Goal: Contribute content: Contribute content

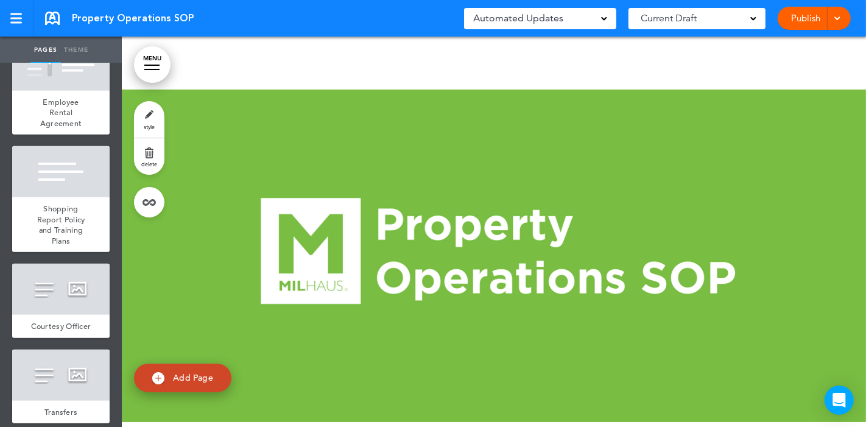
scroll to position [406, 0]
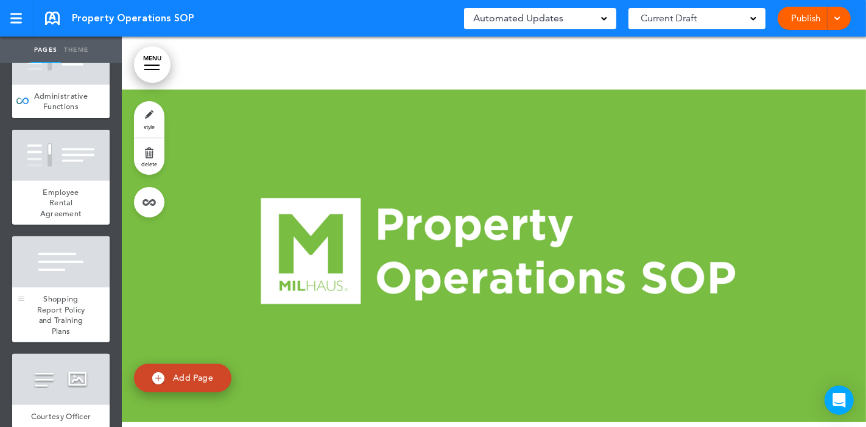
click at [71, 294] on span "Shopping Report Policy and Training Plans" at bounding box center [61, 315] width 48 height 43
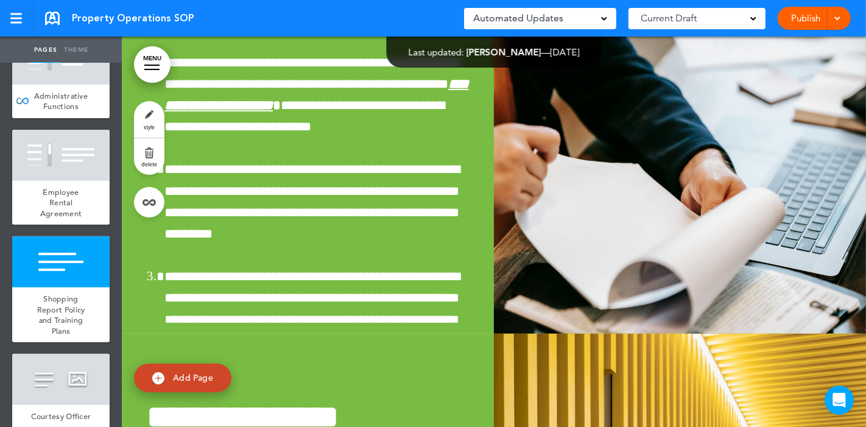
scroll to position [8115, 0]
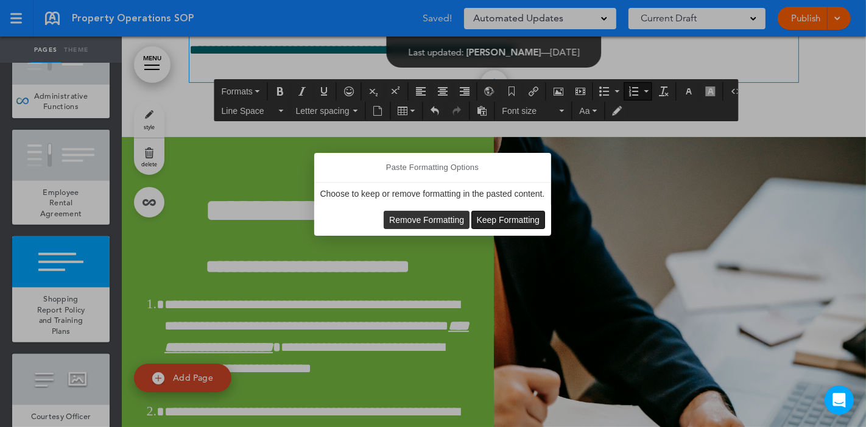
click at [509, 219] on span "Keep Formatting" at bounding box center [508, 220] width 63 height 10
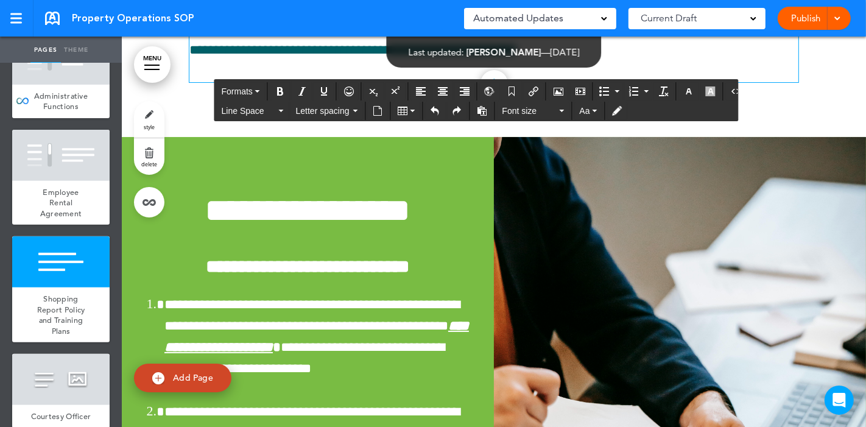
drag, startPoint x: 252, startPoint y: 288, endPoint x: 202, endPoint y: 297, distance: 51.5
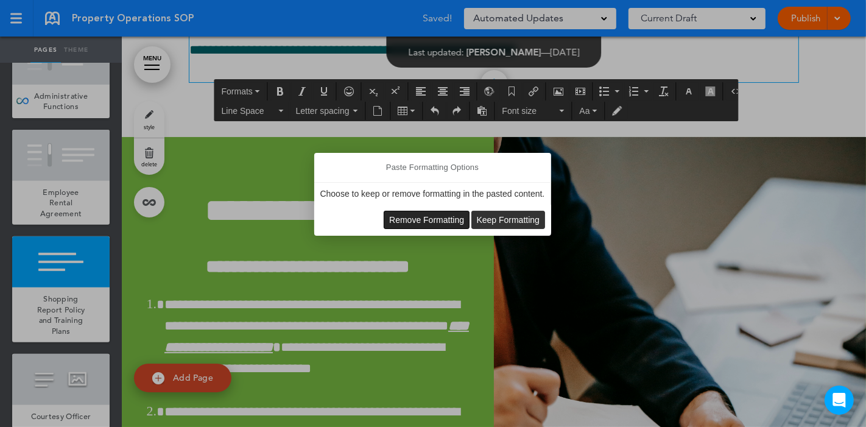
click at [406, 215] on span "Remove Formatting" at bounding box center [426, 220] width 75 height 10
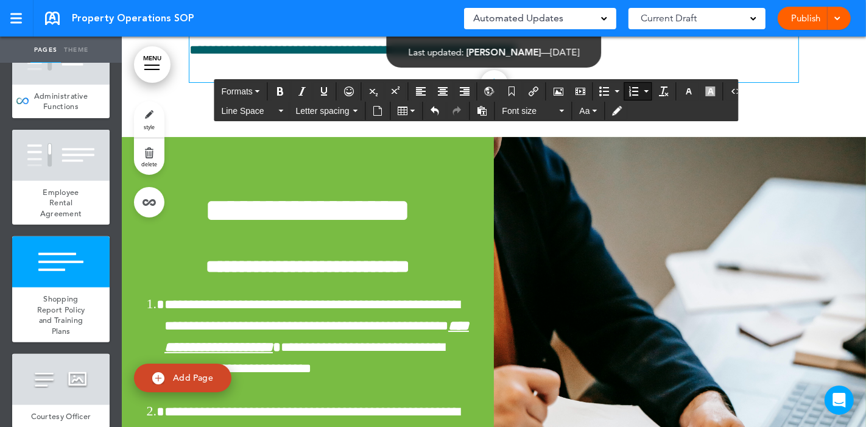
drag, startPoint x: 203, startPoint y: 280, endPoint x: 667, endPoint y: 261, distance: 464.1
click at [684, 90] on icon "button" at bounding box center [689, 92] width 10 height 10
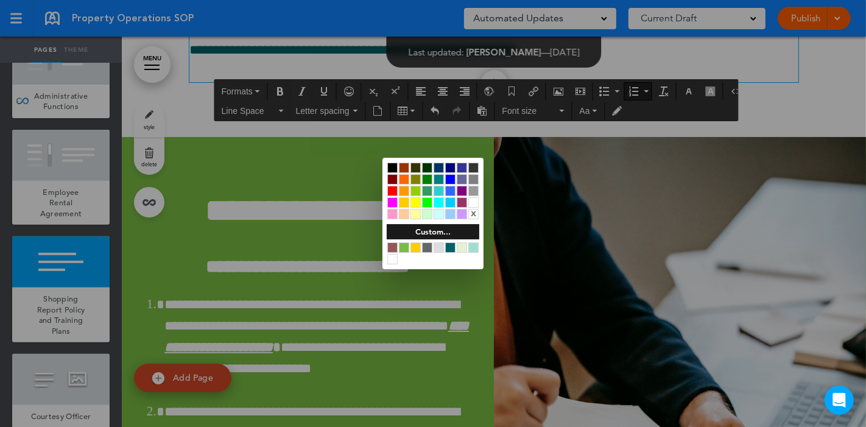
click at [451, 246] on div at bounding box center [450, 247] width 10 height 10
click at [646, 266] on div at bounding box center [433, 213] width 866 height 427
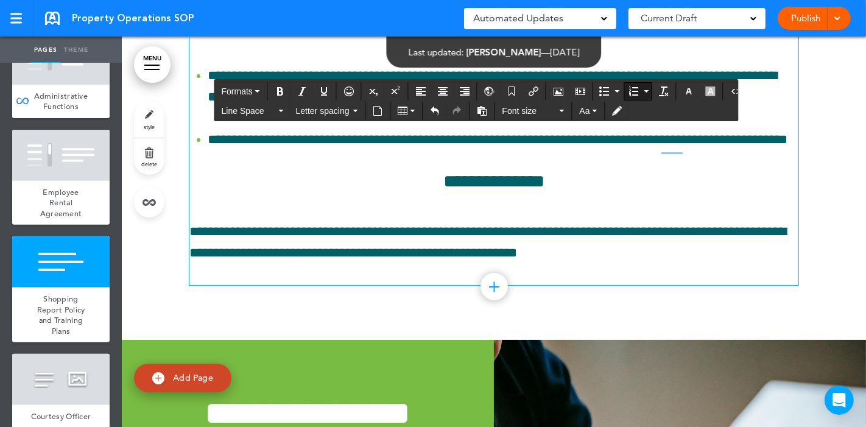
scroll to position [7574, 0]
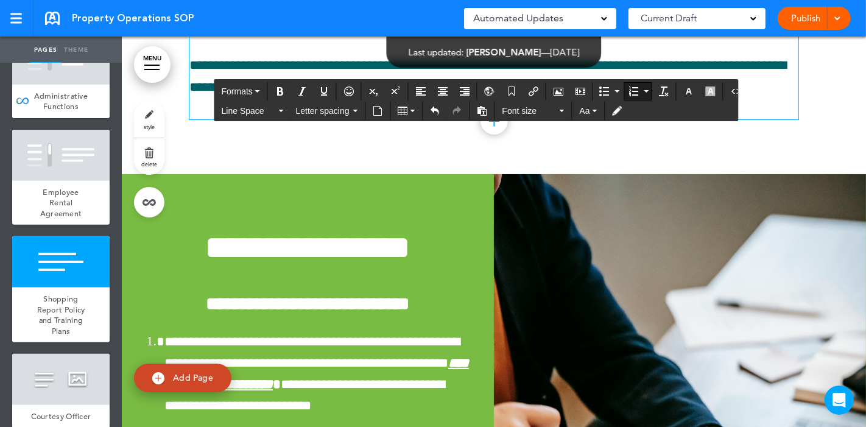
scroll to position [7912, 0]
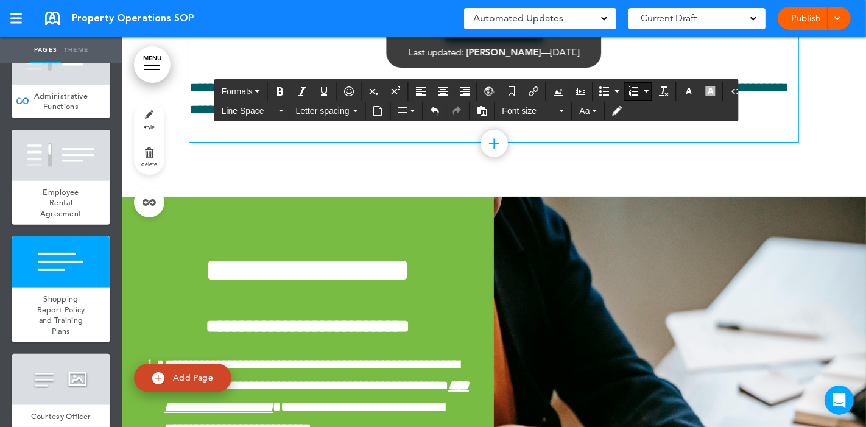
scroll to position [7845, 0]
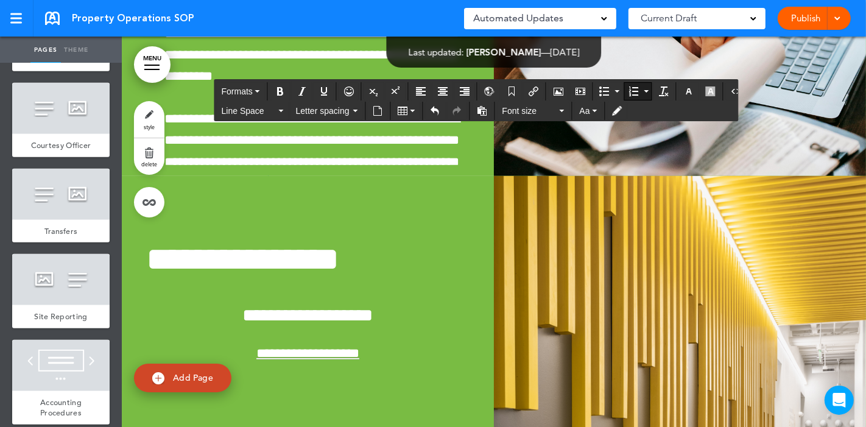
scroll to position [8319, 0]
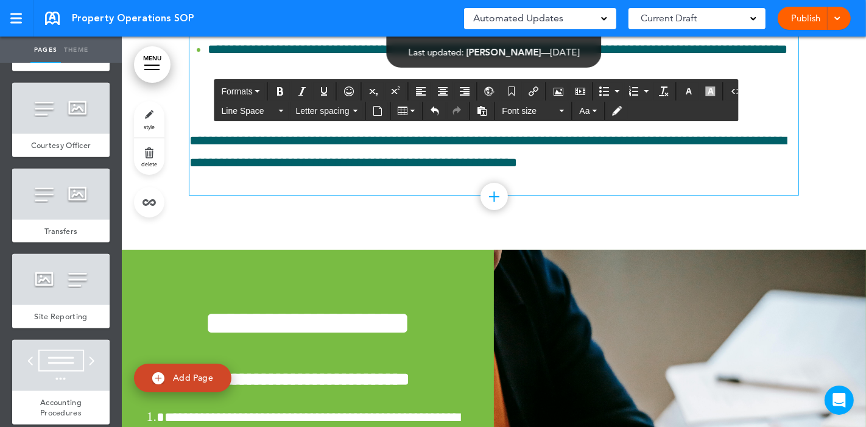
scroll to position [7980, 0]
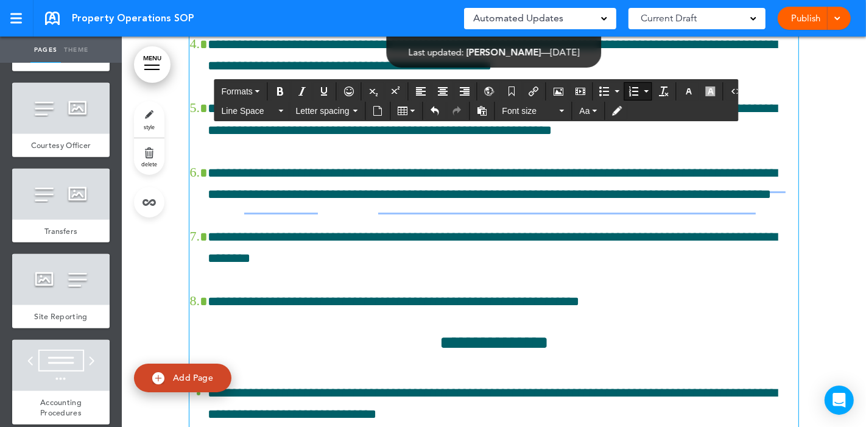
scroll to position [7236, 0]
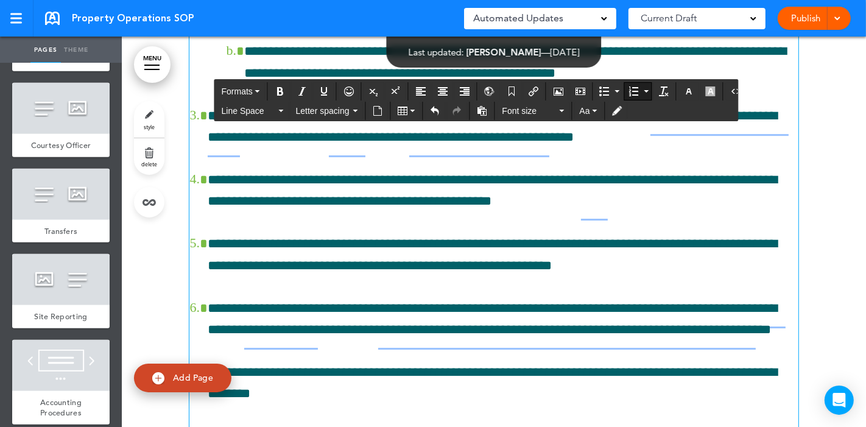
drag, startPoint x: 702, startPoint y: 356, endPoint x: 691, endPoint y: 362, distance: 12.8
click at [622, 380] on div "**********" at bounding box center [493, 27] width 609 height 1422
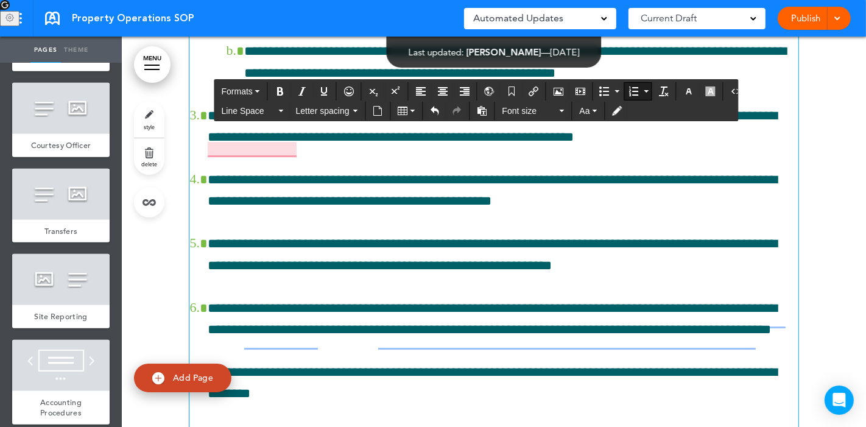
drag, startPoint x: 731, startPoint y: 275, endPoint x: 759, endPoint y: 272, distance: 28.1
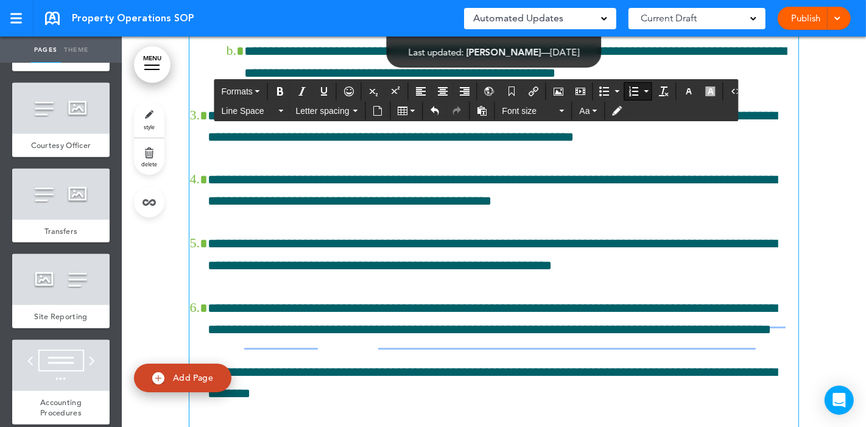
scroll to position [7168, 0]
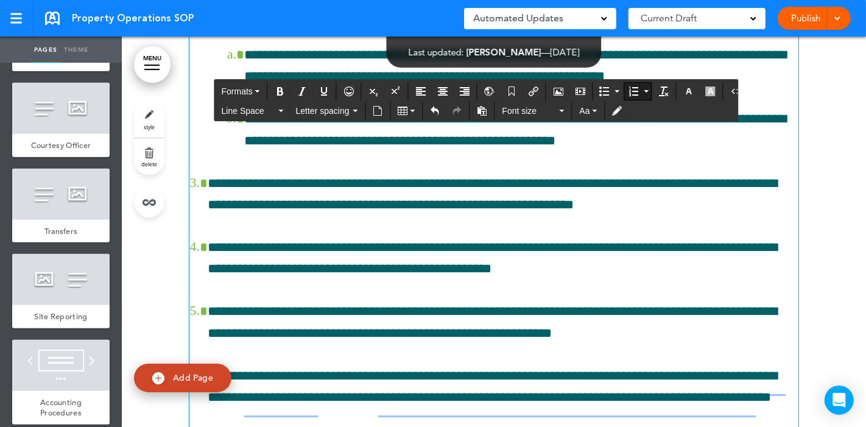
click at [444, 263] on div "**********" at bounding box center [493, 94] width 609 height 1422
click at [446, 273] on div "**********" at bounding box center [493, 94] width 609 height 1422
drag, startPoint x: 221, startPoint y: 299, endPoint x: 206, endPoint y: 300, distance: 15.3
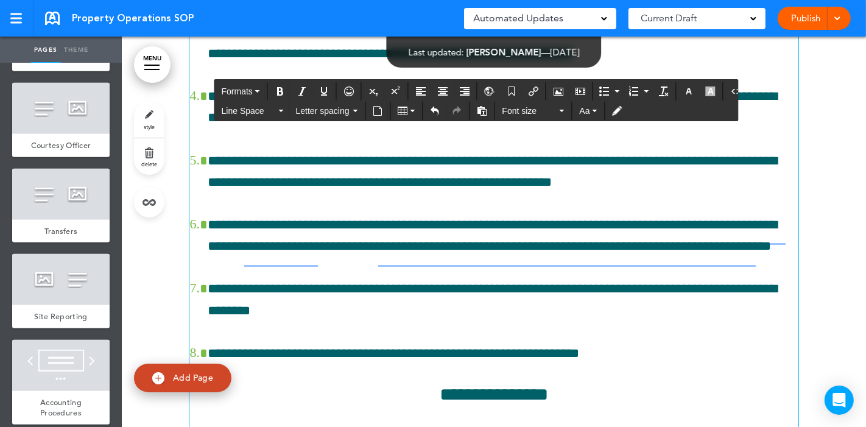
scroll to position [7371, 0]
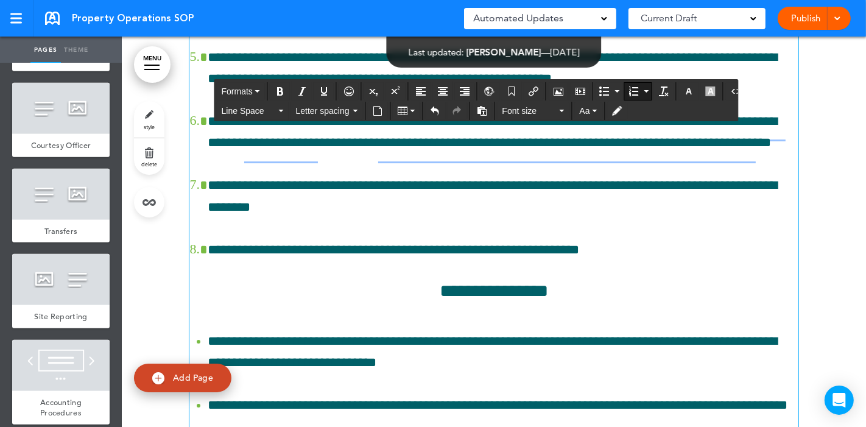
scroll to position [7506, 0]
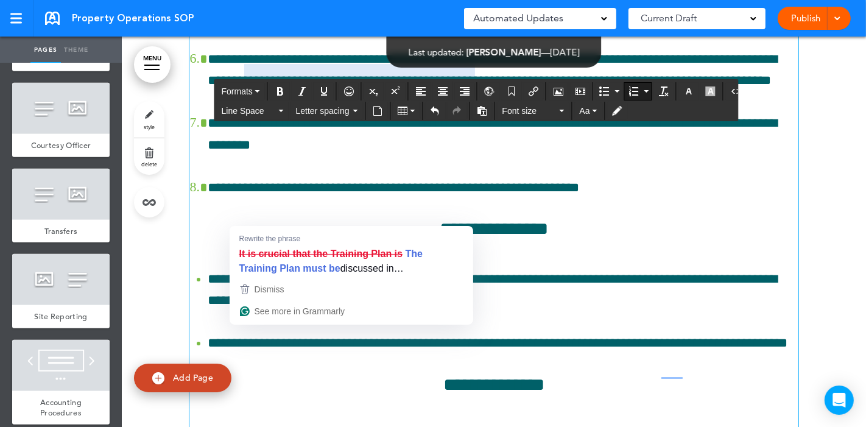
drag, startPoint x: 306, startPoint y: 218, endPoint x: 270, endPoint y: 217, distance: 36.0
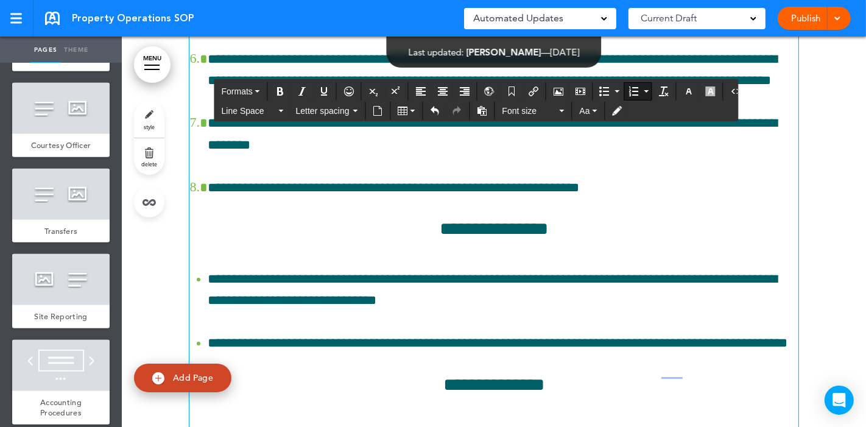
drag, startPoint x: 748, startPoint y: 291, endPoint x: 740, endPoint y: 292, distance: 7.9
drag, startPoint x: 745, startPoint y: 300, endPoint x: 207, endPoint y: 216, distance: 544.4
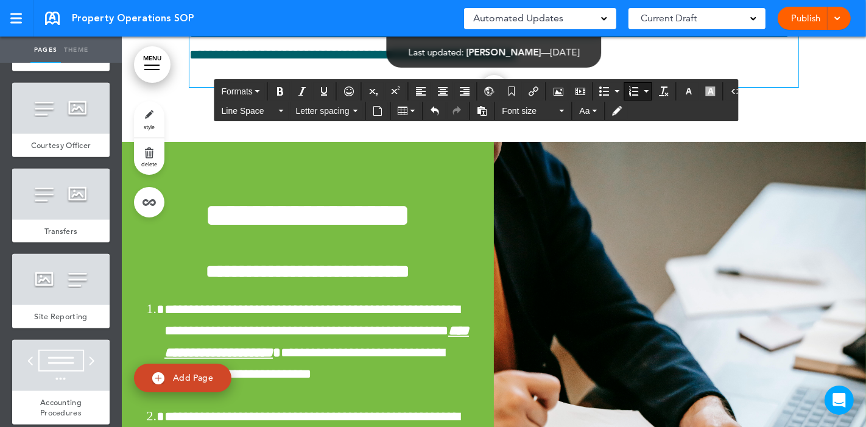
scroll to position [7777, 0]
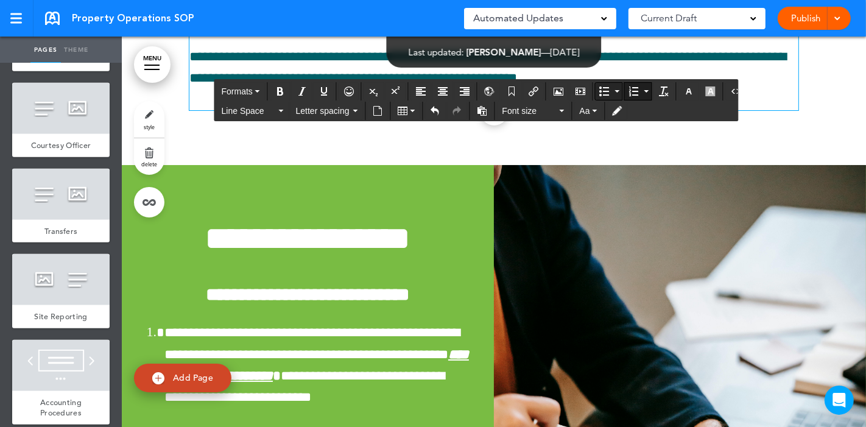
click at [600, 88] on icon "Bullet list" at bounding box center [605, 92] width 10 height 10
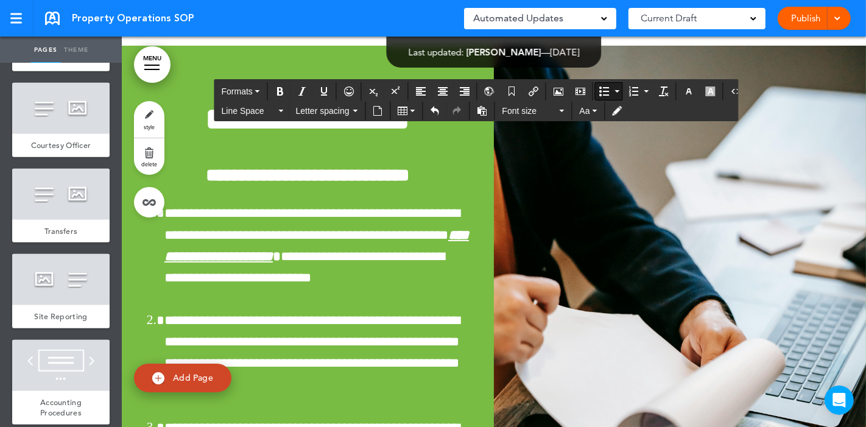
scroll to position [7912, 0]
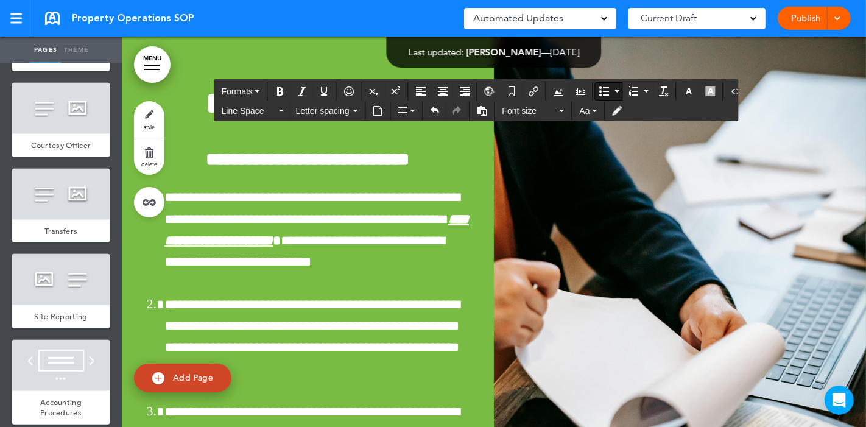
drag, startPoint x: 297, startPoint y: 241, endPoint x: 305, endPoint y: 233, distance: 10.8
drag, startPoint x: 492, startPoint y: 200, endPoint x: 223, endPoint y: 194, distance: 269.4
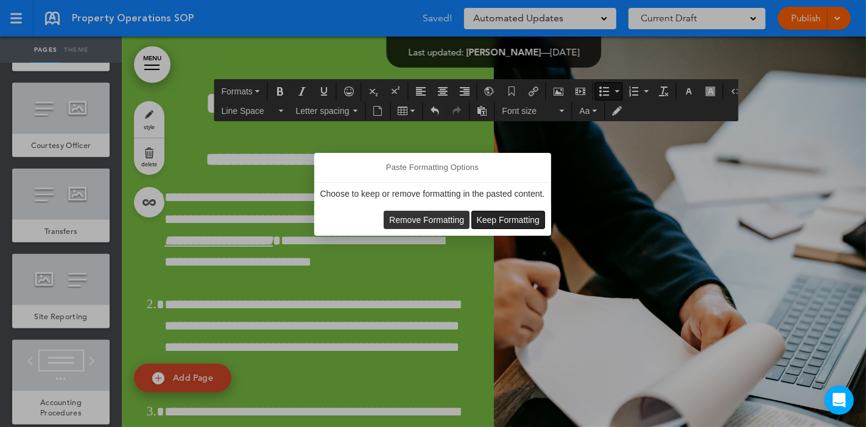
click at [516, 222] on span "Keep Formatting" at bounding box center [508, 220] width 63 height 10
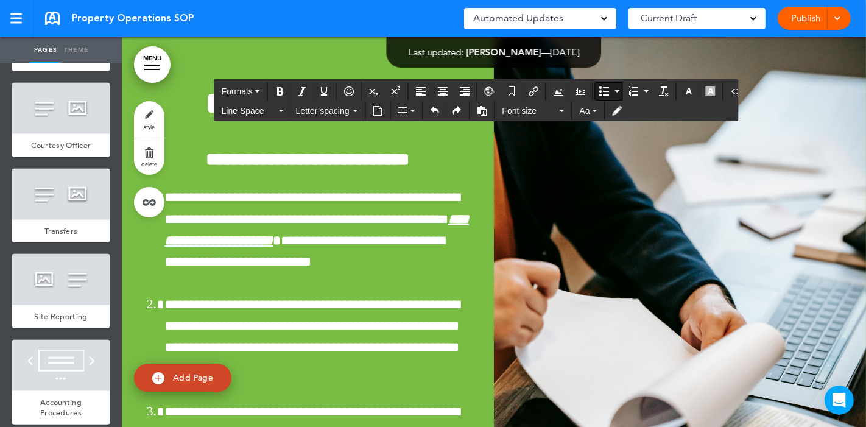
drag, startPoint x: 562, startPoint y: 201, endPoint x: 221, endPoint y: 196, distance: 340.6
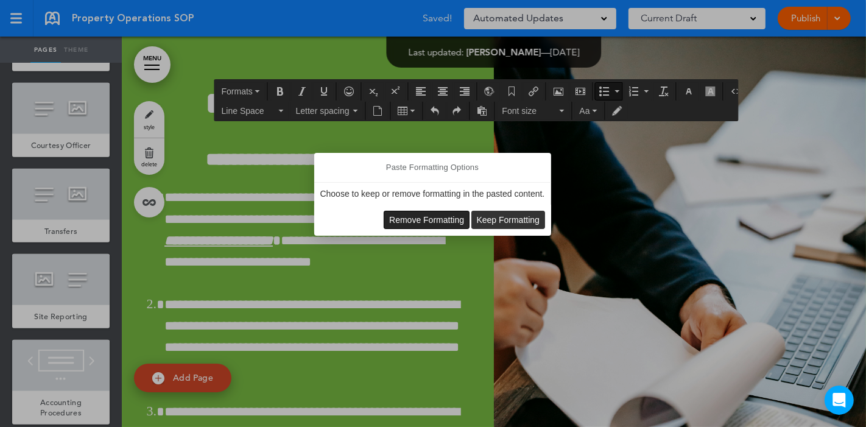
click at [444, 215] on span "Remove Formatting" at bounding box center [426, 220] width 75 height 10
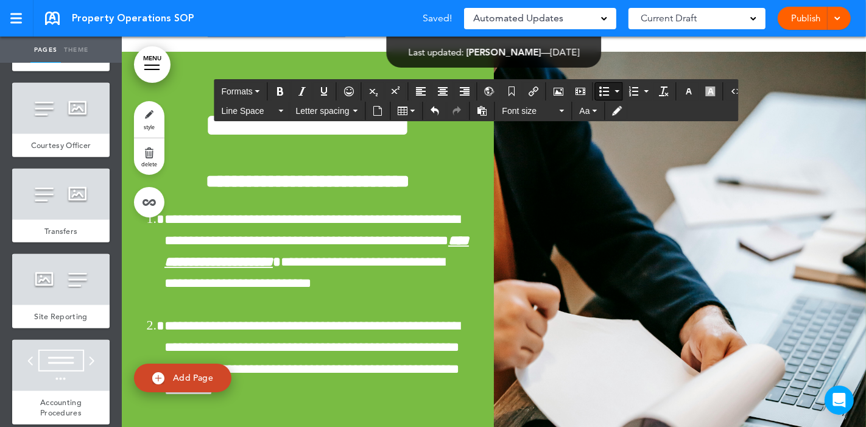
drag, startPoint x: 766, startPoint y: 199, endPoint x: 222, endPoint y: 196, distance: 544.1
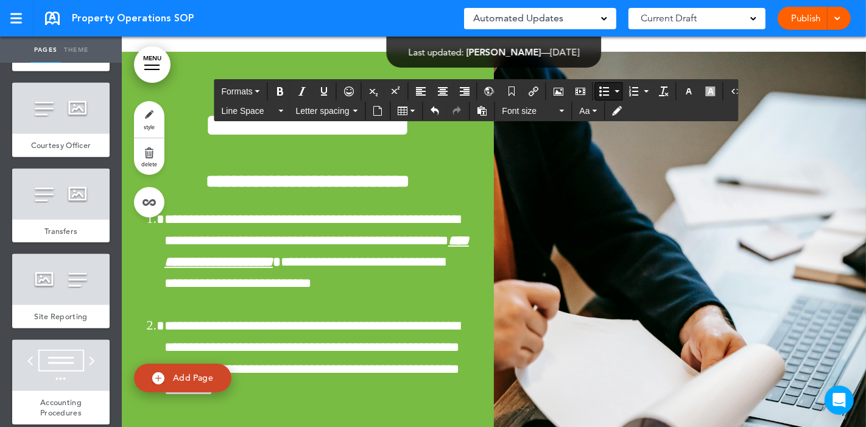
drag, startPoint x: 391, startPoint y: 217, endPoint x: 220, endPoint y: 198, distance: 171.6
click at [684, 94] on icon "button" at bounding box center [689, 92] width 10 height 10
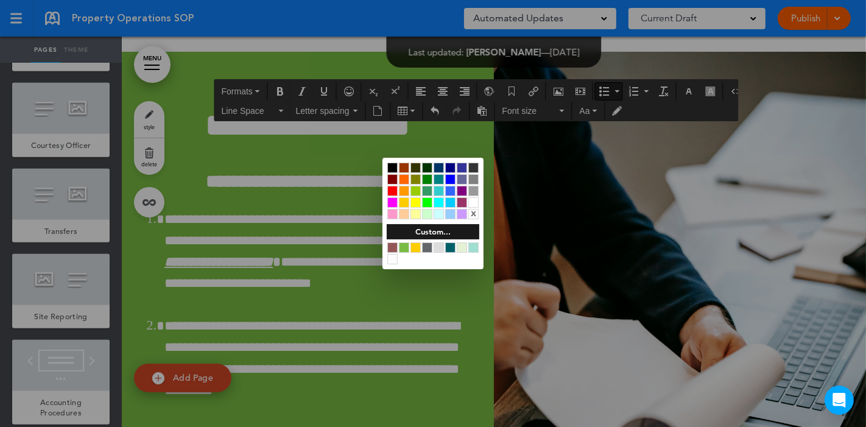
click at [449, 247] on div at bounding box center [450, 247] width 10 height 10
click at [635, 234] on div at bounding box center [433, 213] width 866 height 427
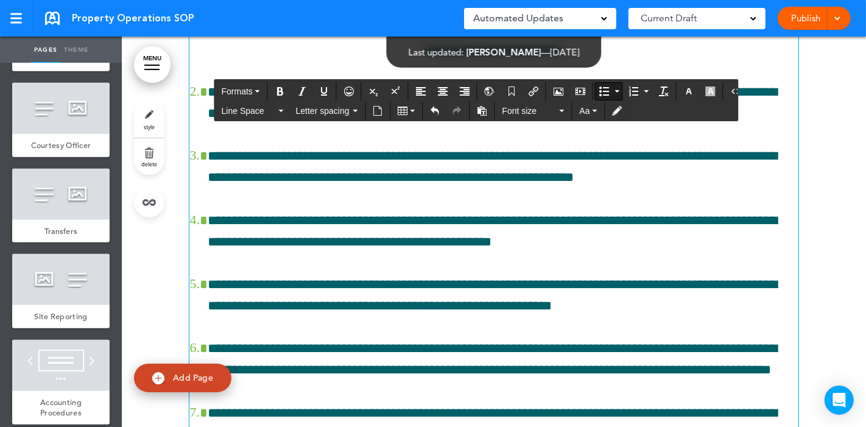
scroll to position [7100, 0]
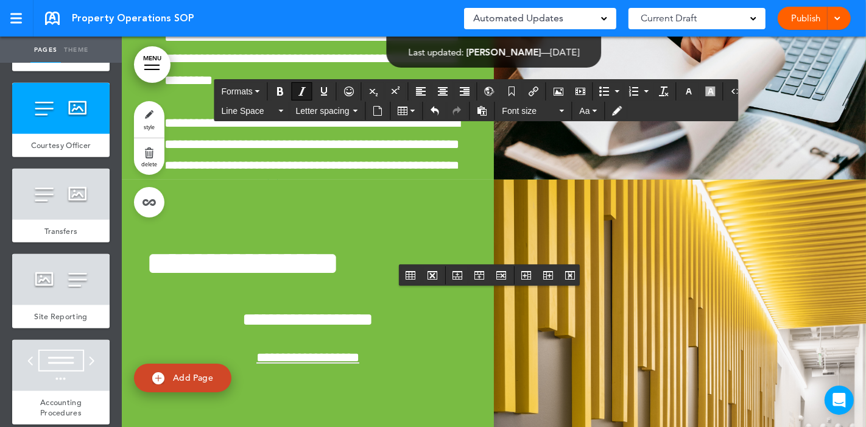
scroll to position [8183, 0]
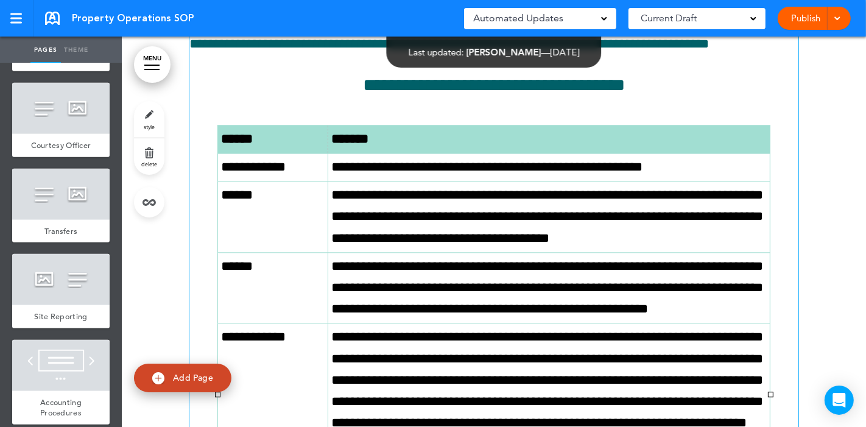
scroll to position [6423, 0]
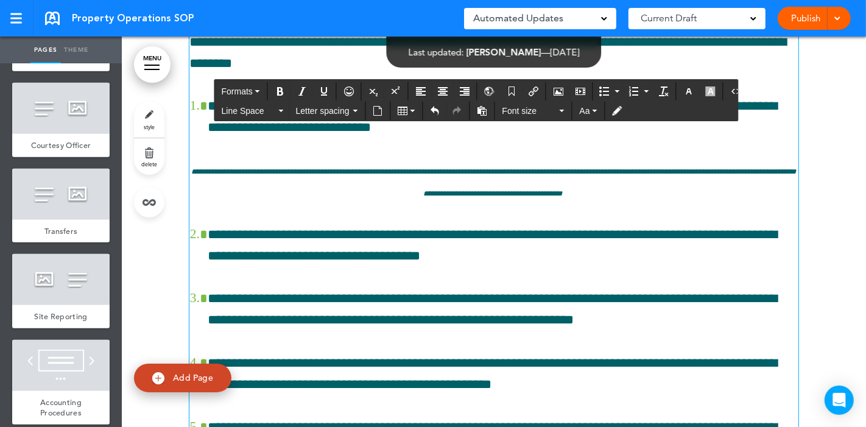
scroll to position [6964, 0]
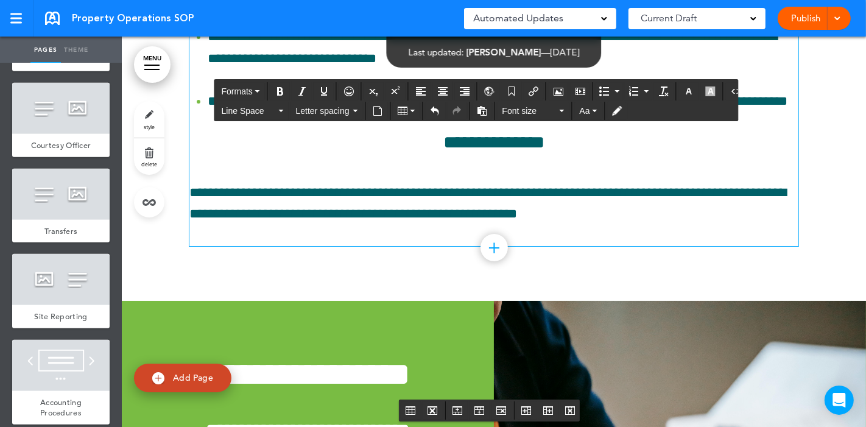
scroll to position [7845, 0]
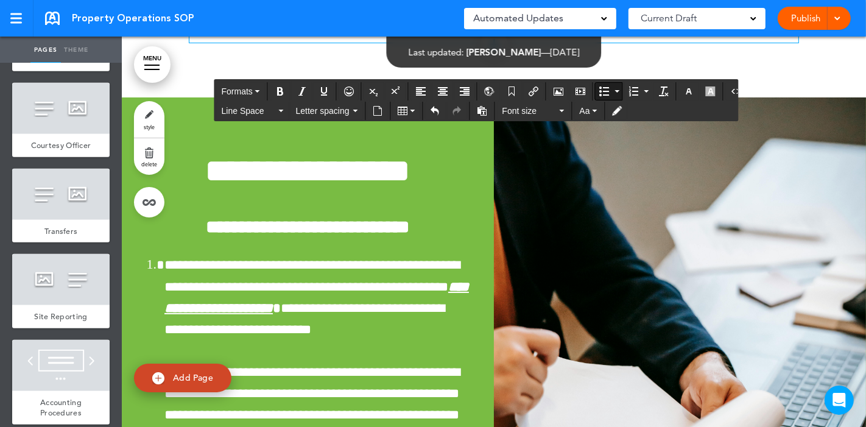
drag, startPoint x: 294, startPoint y: 266, endPoint x: 218, endPoint y: 263, distance: 76.2
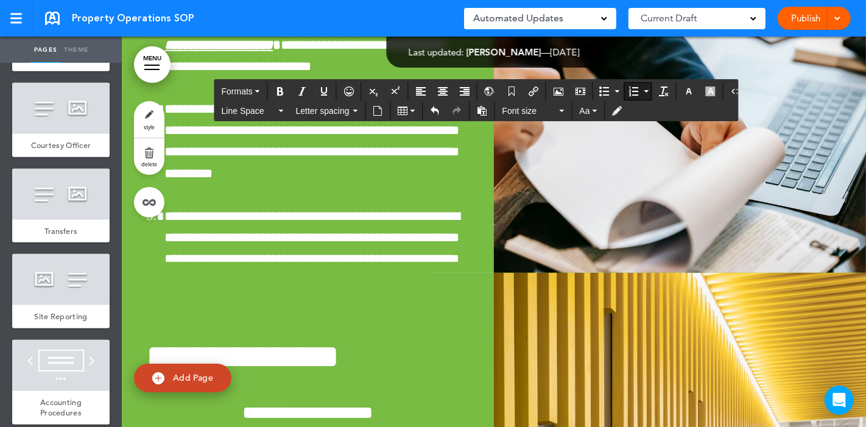
scroll to position [8115, 0]
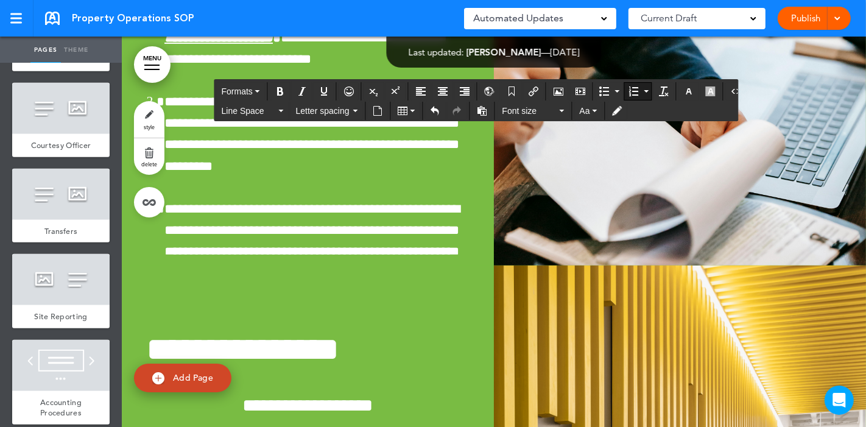
drag, startPoint x: 351, startPoint y: 283, endPoint x: 395, endPoint y: 283, distance: 43.9
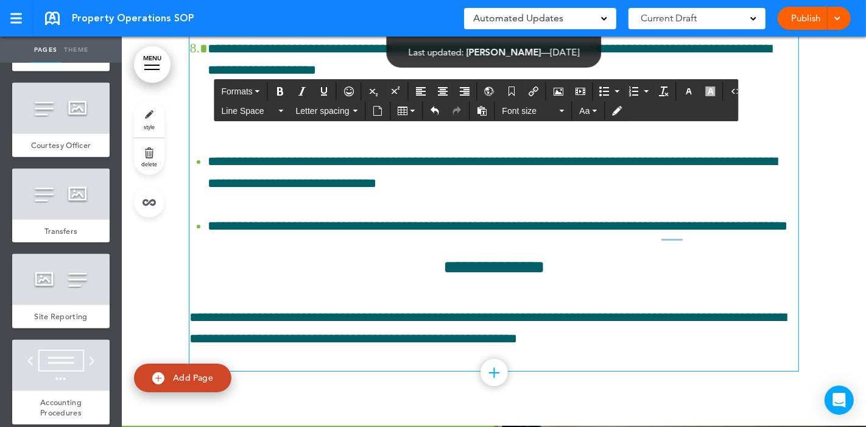
scroll to position [7438, 0]
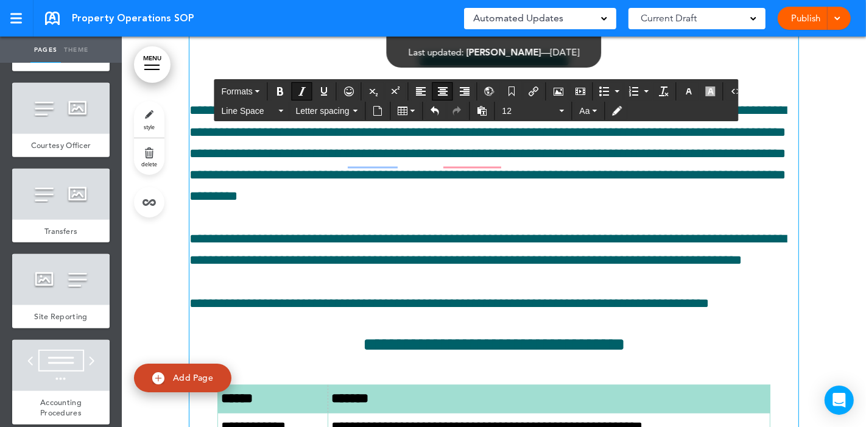
scroll to position [6288, 0]
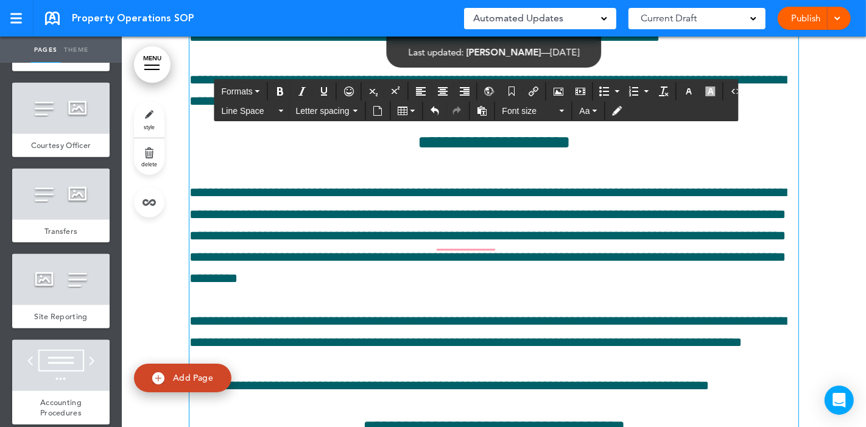
scroll to position [6220, 0]
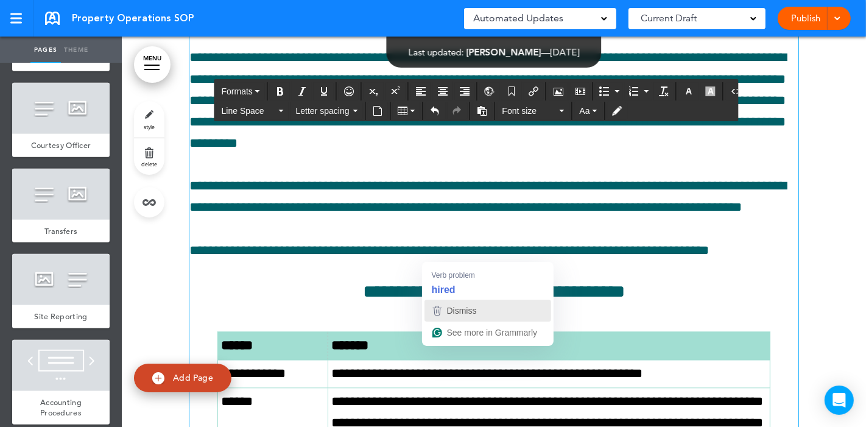
click at [461, 311] on span "Dismiss" at bounding box center [462, 311] width 30 height 10
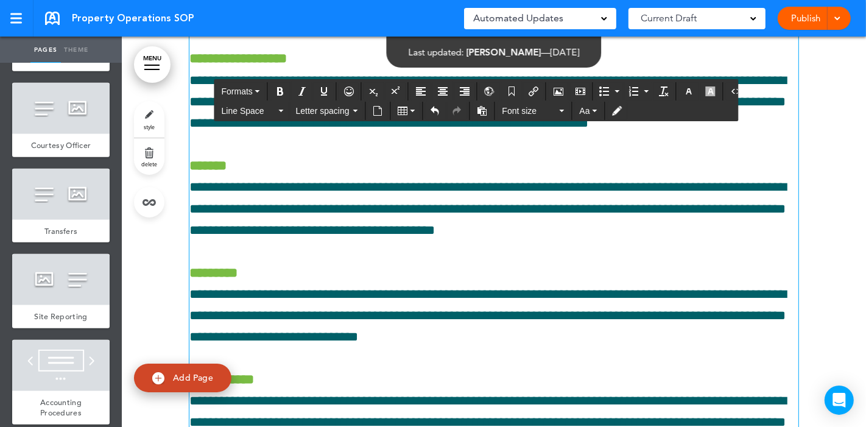
scroll to position [5611, 0]
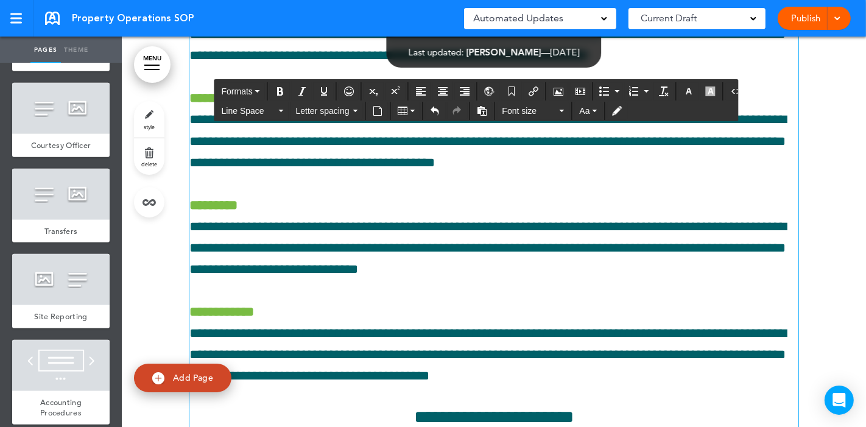
drag, startPoint x: 272, startPoint y: 189, endPoint x: 402, endPoint y: 196, distance: 129.9
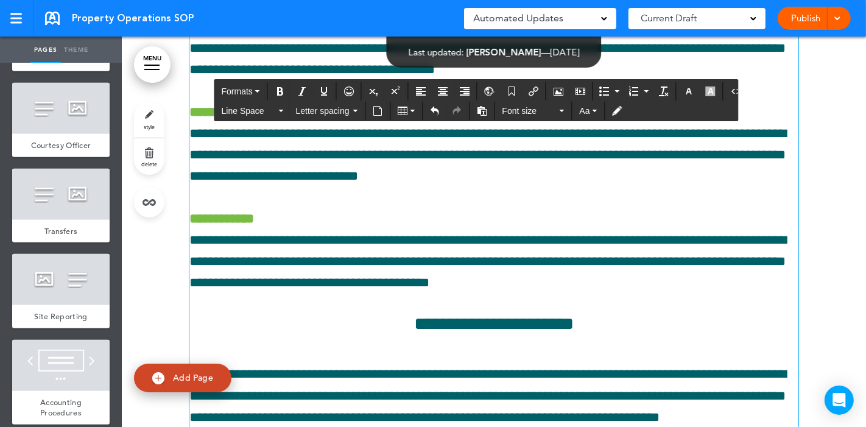
scroll to position [5746, 0]
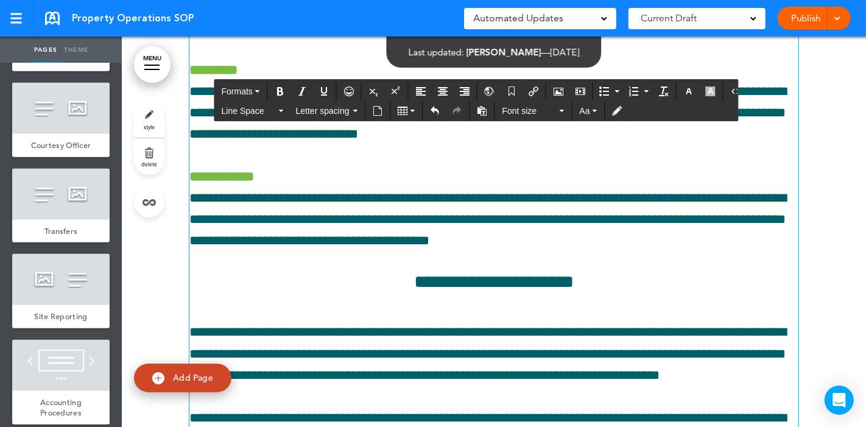
drag, startPoint x: 278, startPoint y: 185, endPoint x: 357, endPoint y: 190, distance: 78.8
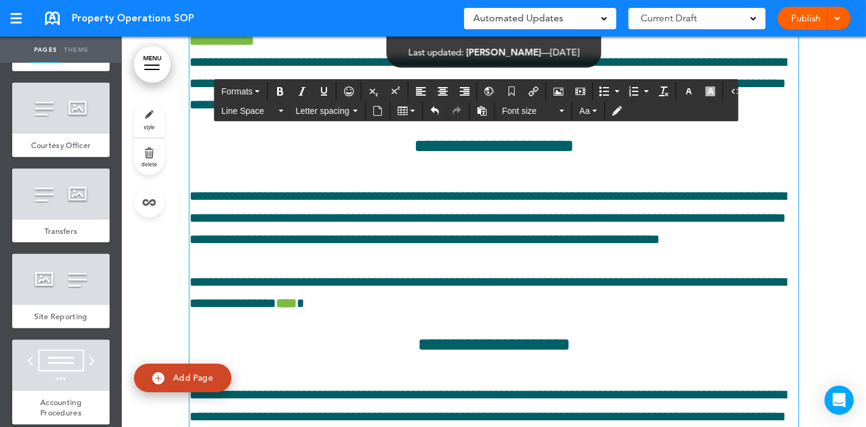
drag, startPoint x: 332, startPoint y: 286, endPoint x: 451, endPoint y: 288, distance: 118.8
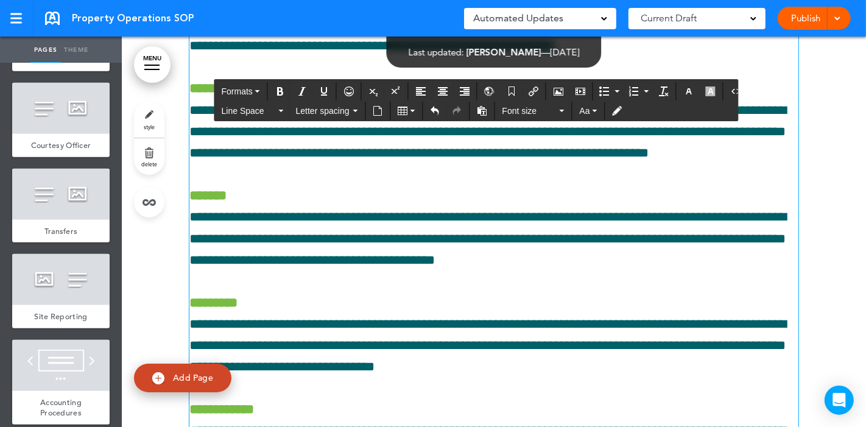
scroll to position [5543, 0]
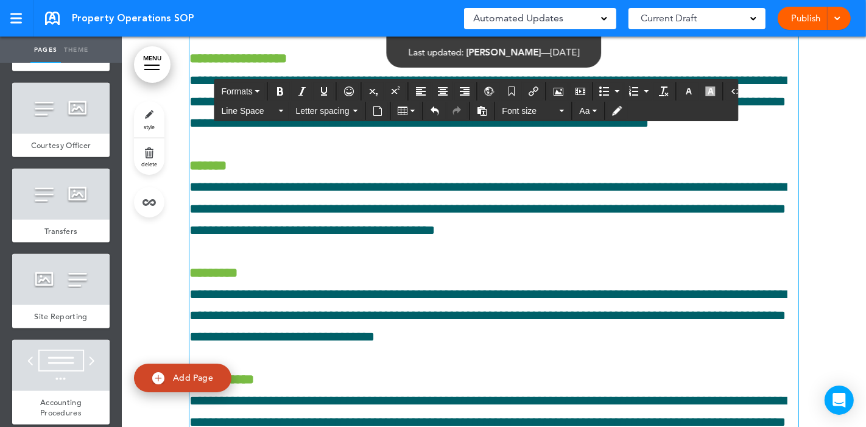
drag, startPoint x: 277, startPoint y: 152, endPoint x: 417, endPoint y: 156, distance: 140.2
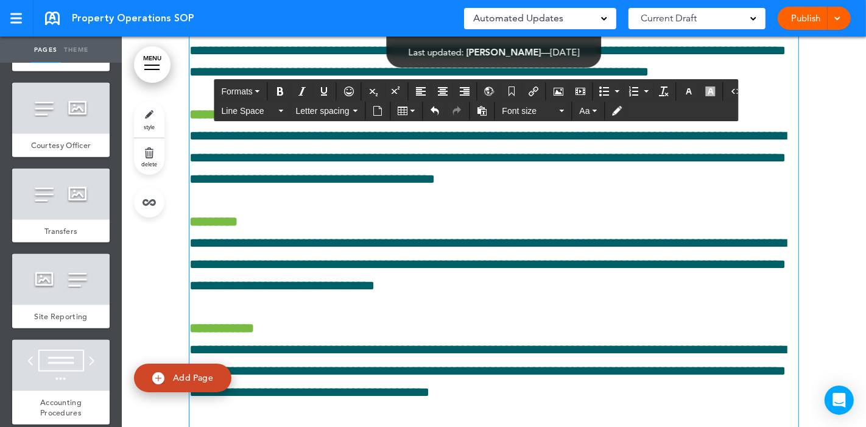
scroll to position [5611, 0]
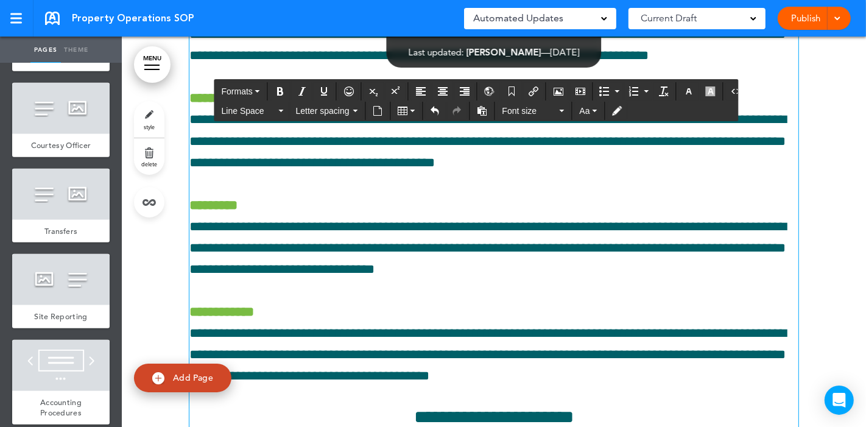
drag, startPoint x: 277, startPoint y: 192, endPoint x: 423, endPoint y: 192, distance: 146.2
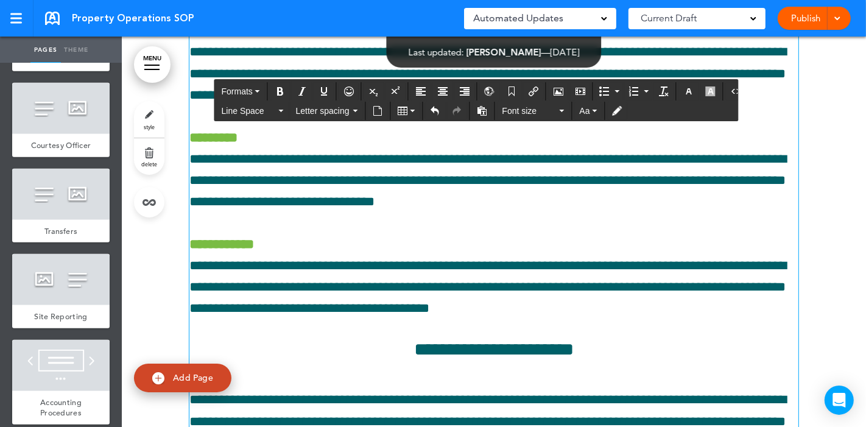
drag, startPoint x: 420, startPoint y: 249, endPoint x: 280, endPoint y: 247, distance: 140.1
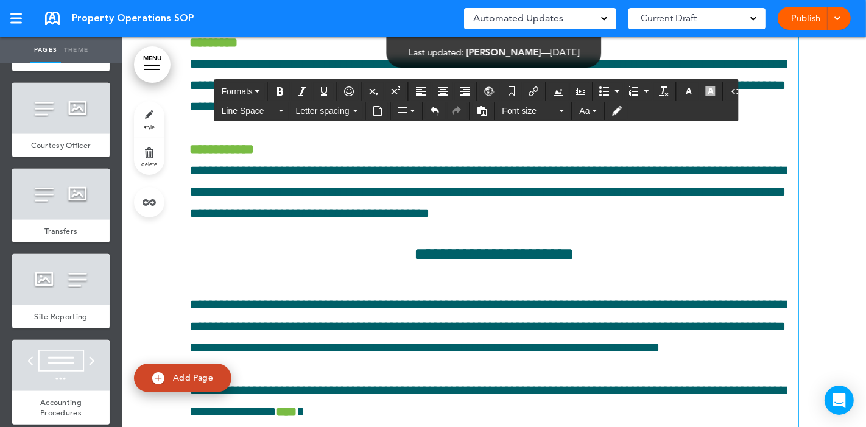
scroll to position [5814, 0]
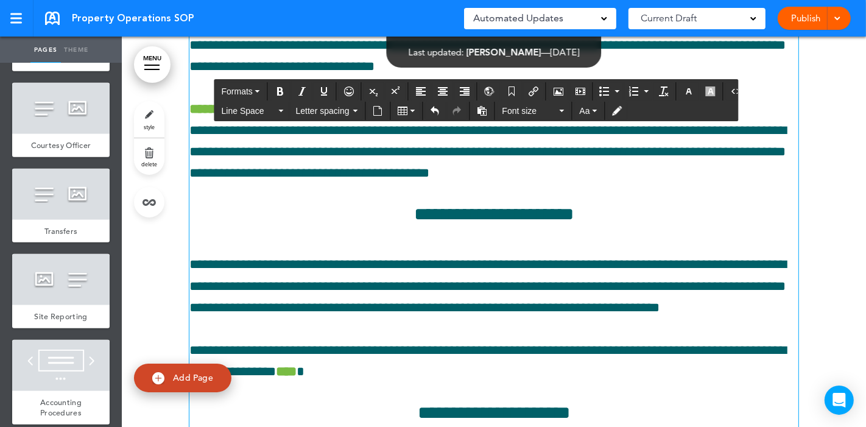
click at [568, 78] on p "**********" at bounding box center [493, 35] width 609 height 86
drag, startPoint x: 277, startPoint y: 246, endPoint x: 357, endPoint y: 246, distance: 79.8
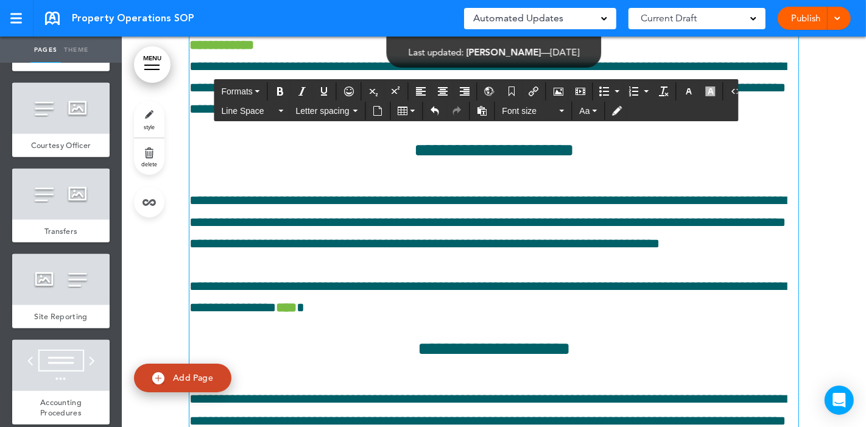
scroll to position [5949, 0]
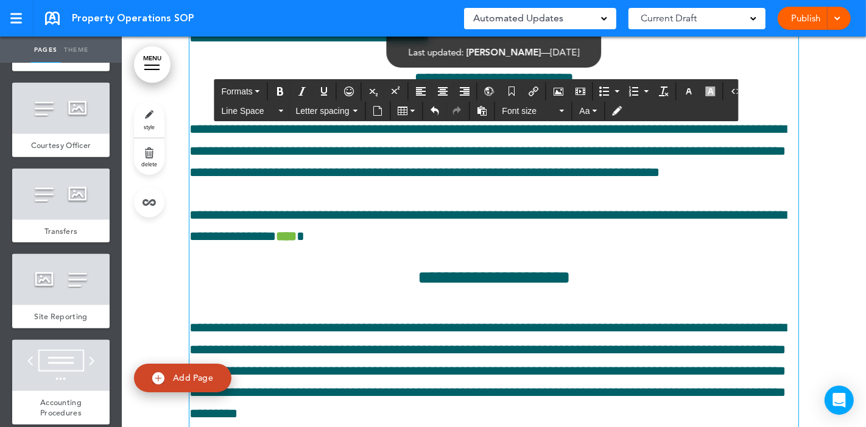
drag, startPoint x: 334, startPoint y: 220, endPoint x: 466, endPoint y: 211, distance: 132.5
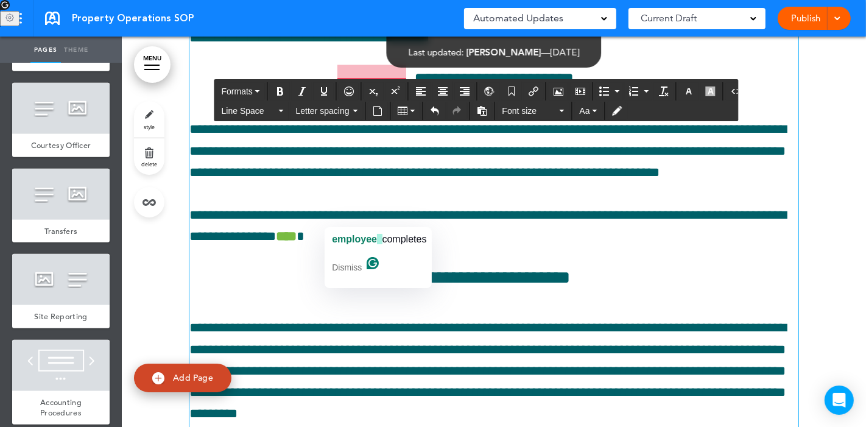
drag, startPoint x: 400, startPoint y: 223, endPoint x: 331, endPoint y: 224, distance: 68.8
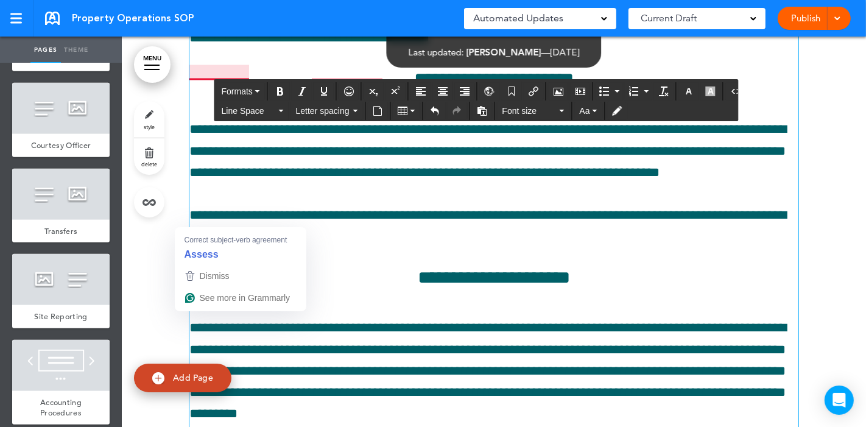
click at [219, 272] on span "Dismiss" at bounding box center [215, 276] width 30 height 10
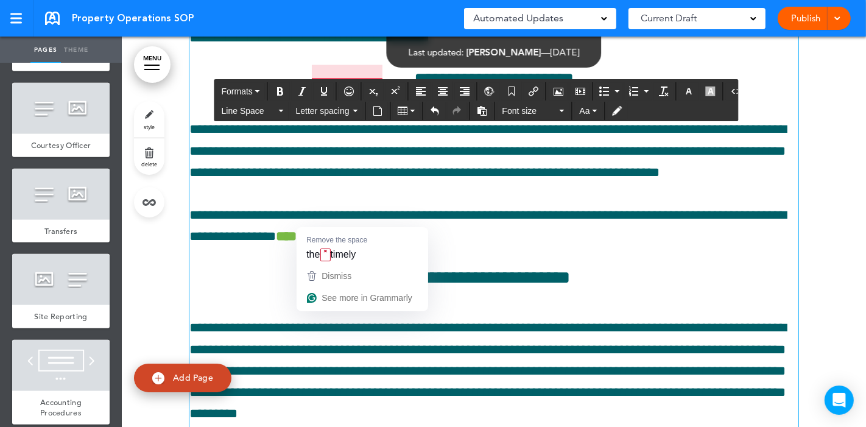
drag, startPoint x: 336, startPoint y: 218, endPoint x: 311, endPoint y: 218, distance: 25.6
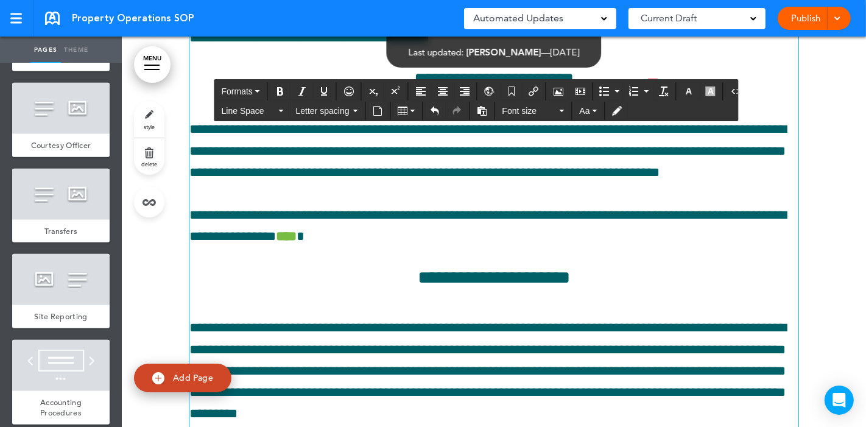
click at [345, 49] on p "**********" at bounding box center [493, 6] width 609 height 86
drag, startPoint x: 467, startPoint y: 324, endPoint x: 271, endPoint y: 326, distance: 196.2
click at [271, 44] on span "**********" at bounding box center [487, 16] width 597 height 56
click at [393, 44] on span "**********" at bounding box center [487, 16] width 597 height 56
click at [473, 49] on p "**********" at bounding box center [493, 6] width 609 height 86
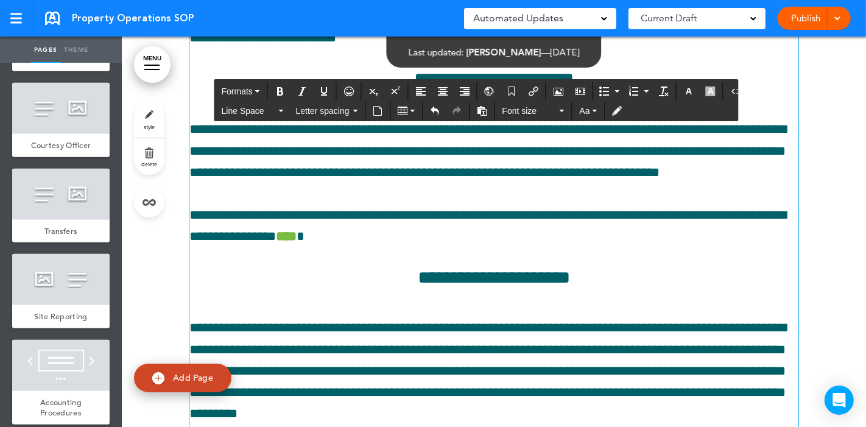
click at [716, 388] on div "**********" at bounding box center [493, 226] width 609 height 3423
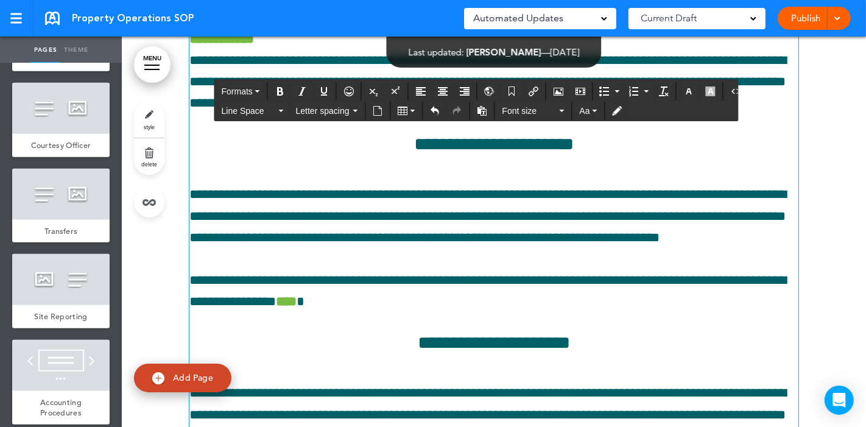
scroll to position [5882, 0]
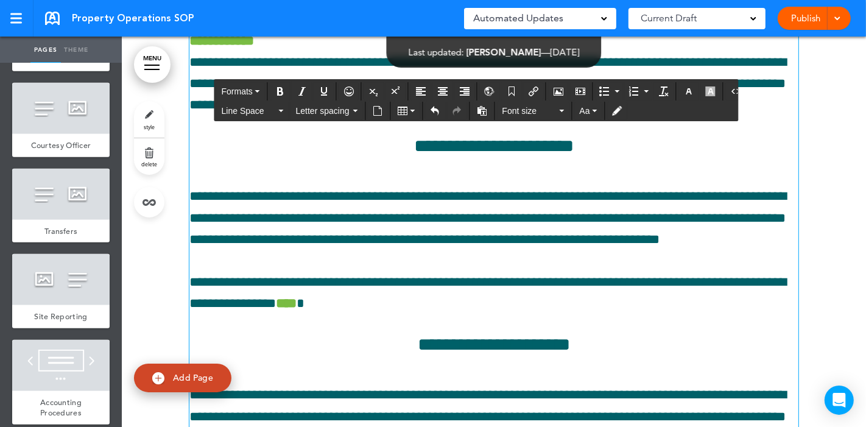
click at [274, 112] on span "**********" at bounding box center [487, 84] width 597 height 56
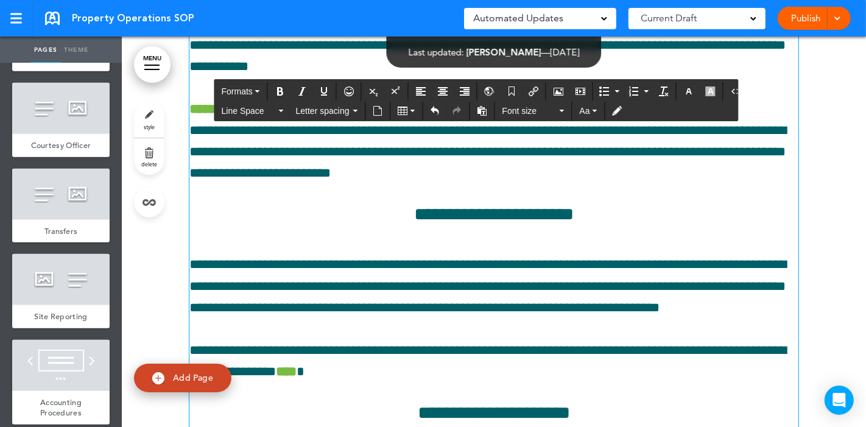
drag, startPoint x: 256, startPoint y: 286, endPoint x: 183, endPoint y: 282, distance: 73.2
click at [183, 282] on div "**********" at bounding box center [494, 367] width 745 height 3524
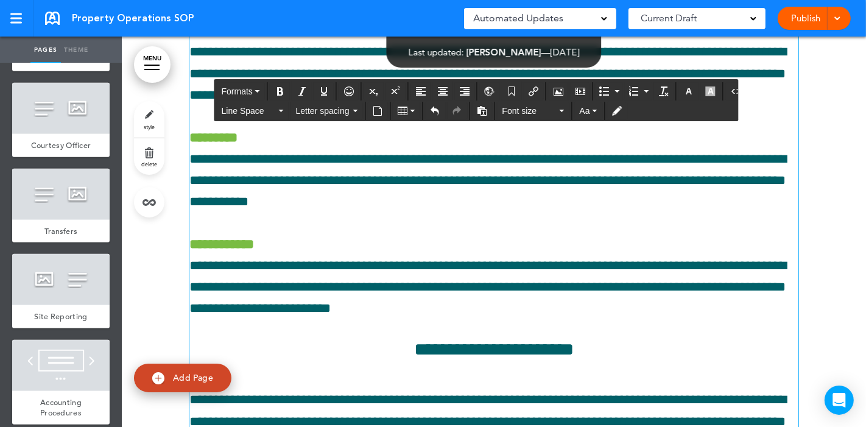
scroll to position [5611, 0]
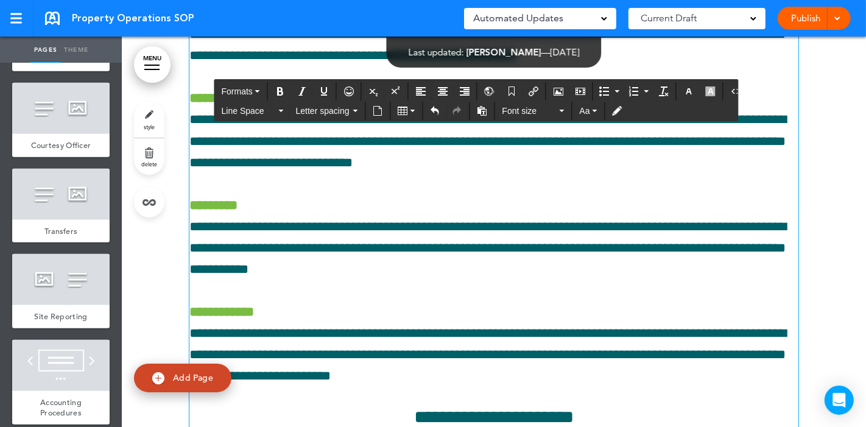
drag, startPoint x: 266, startPoint y: 235, endPoint x: 383, endPoint y: 242, distance: 117.2
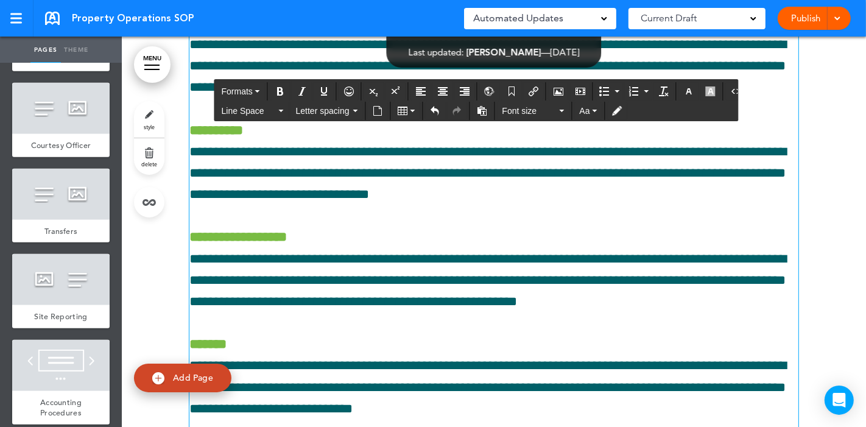
scroll to position [5340, 0]
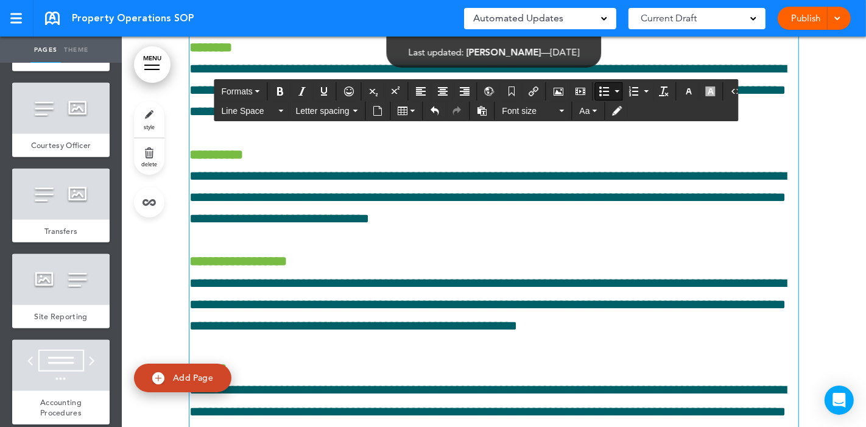
drag, startPoint x: 566, startPoint y: 226, endPoint x: 684, endPoint y: 222, distance: 117.7
drag, startPoint x: 420, startPoint y: 246, endPoint x: 203, endPoint y: 218, distance: 219.4
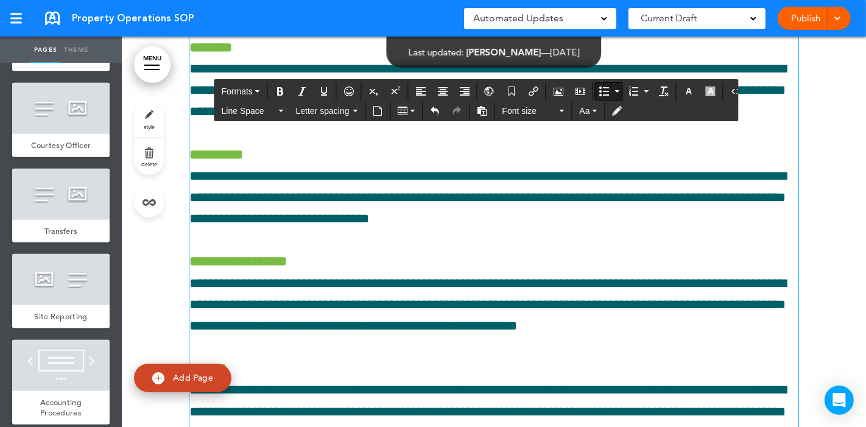
copy span "**********"
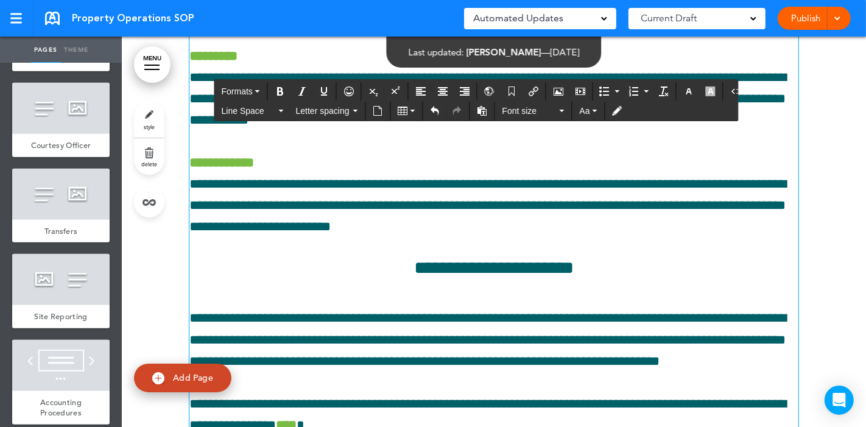
scroll to position [5678, 0]
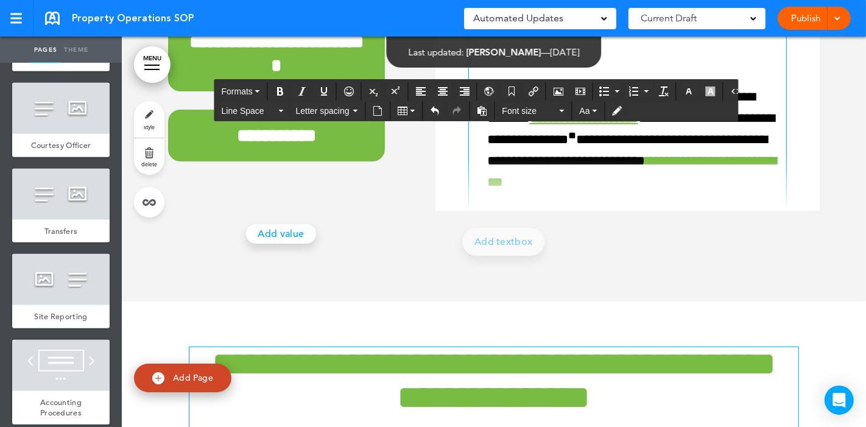
scroll to position [4122, 0]
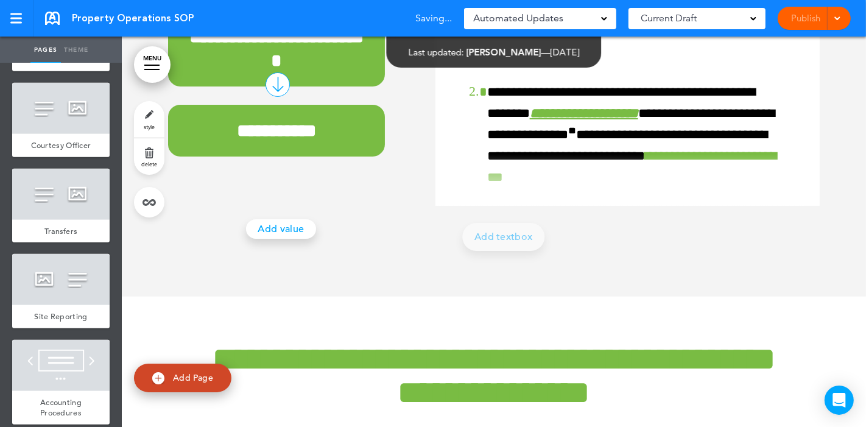
click at [314, 87] on div "**********" at bounding box center [276, 49] width 217 height 76
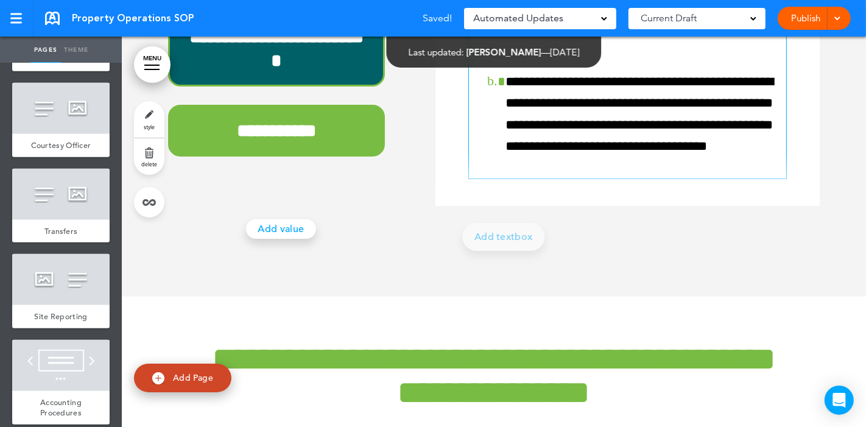
scroll to position [215, 0]
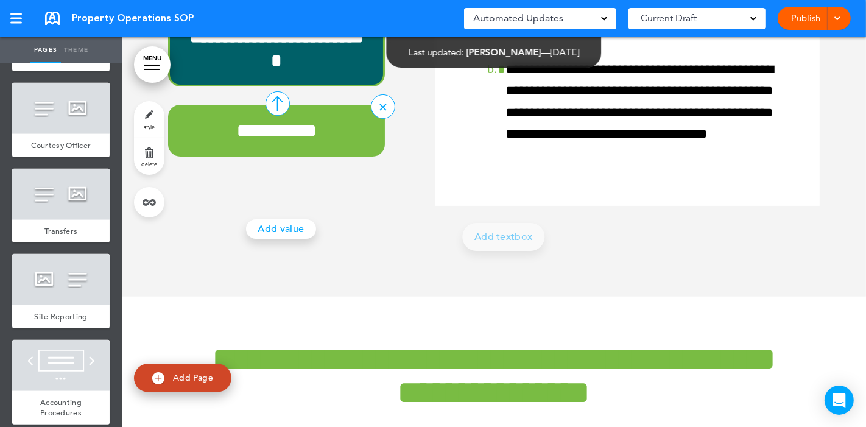
click at [336, 157] on div "**********" at bounding box center [276, 131] width 217 height 52
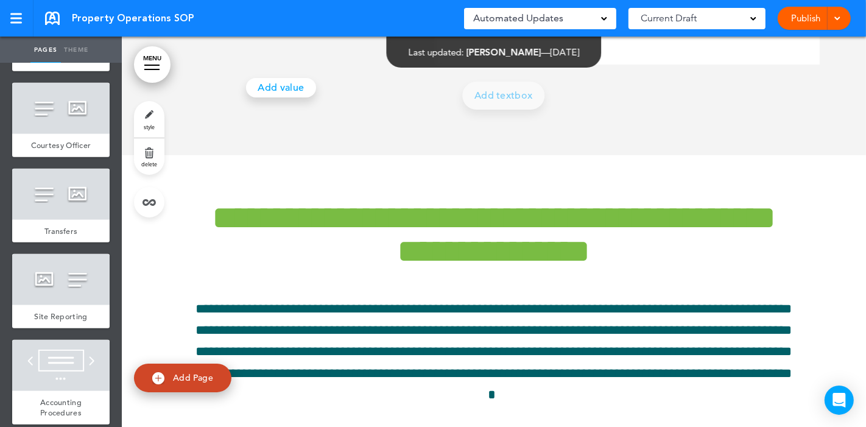
scroll to position [4325, 0]
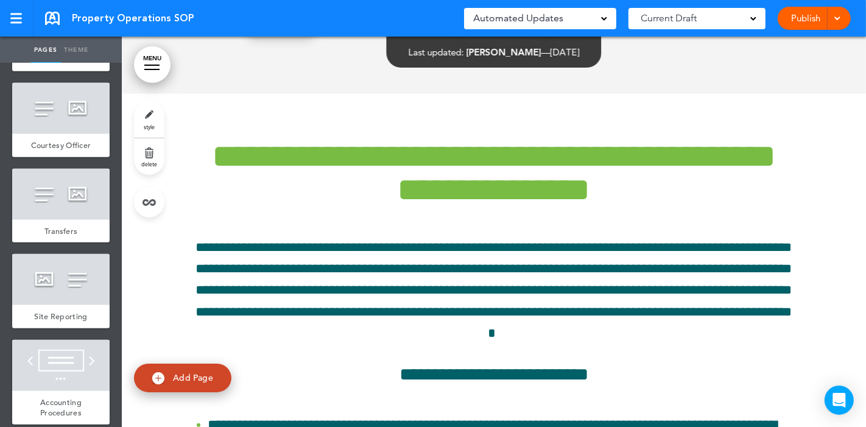
click at [802, 13] on link "Publish" at bounding box center [806, 18] width 38 height 23
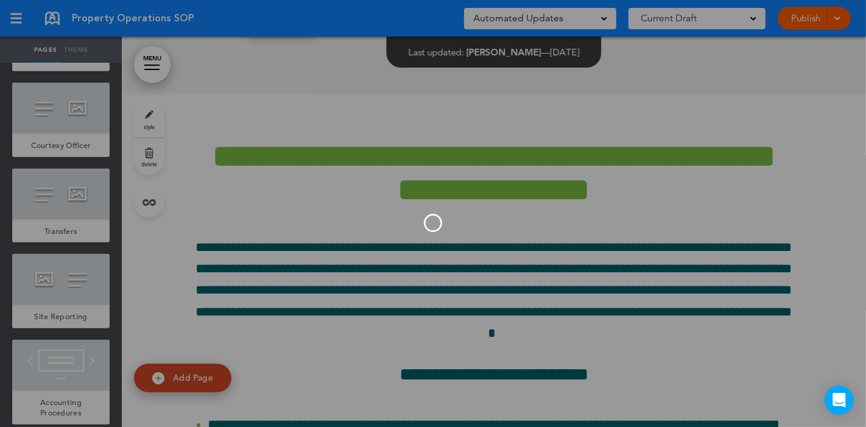
scroll to position [0, 0]
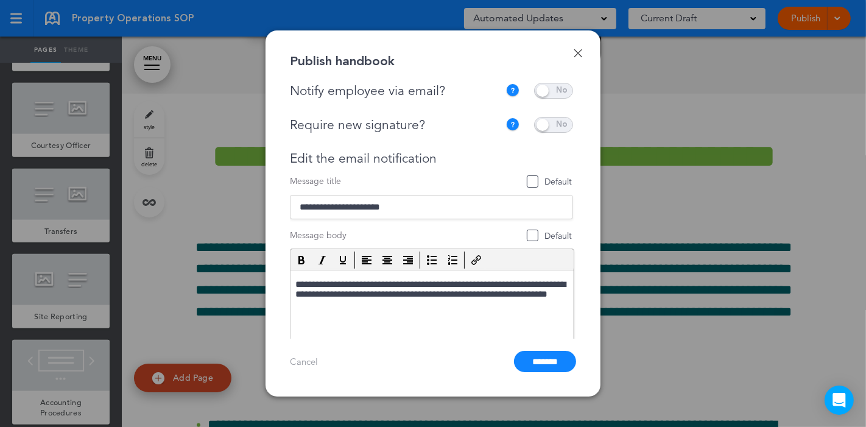
click at [551, 127] on span at bounding box center [553, 125] width 39 height 16
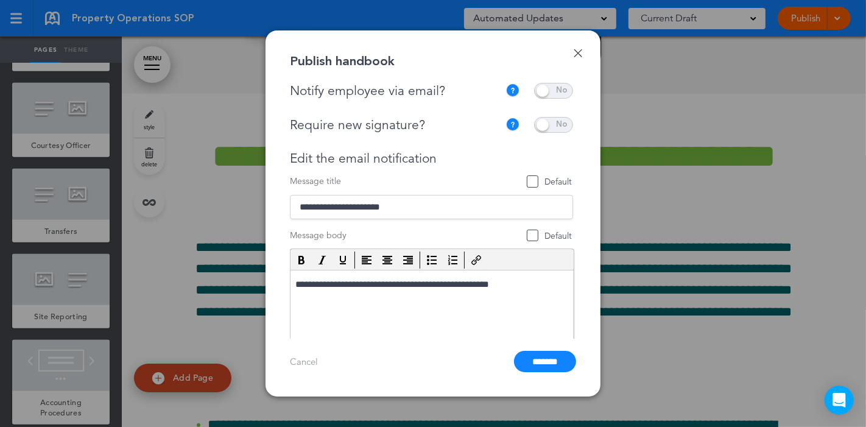
click at [548, 90] on span at bounding box center [553, 91] width 39 height 16
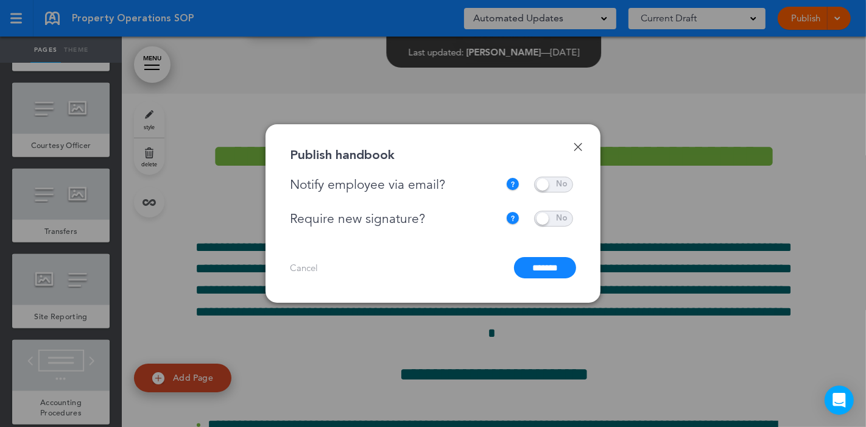
click at [544, 269] on input "*******" at bounding box center [545, 267] width 62 height 21
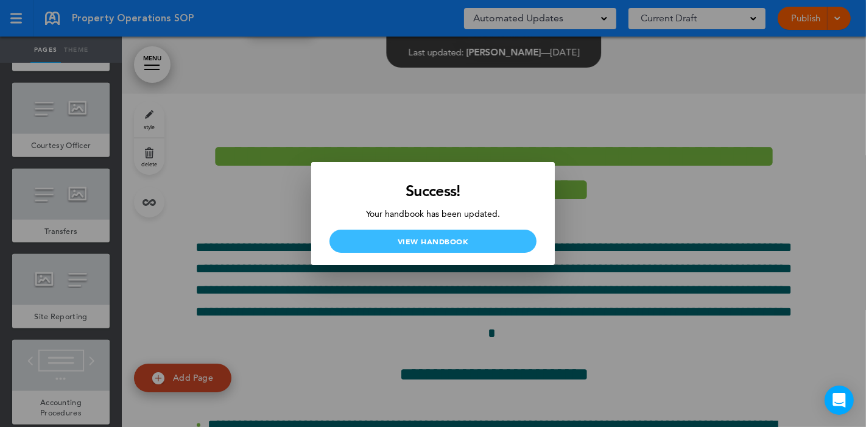
click at [423, 242] on link "View Handbook" at bounding box center [433, 241] width 207 height 23
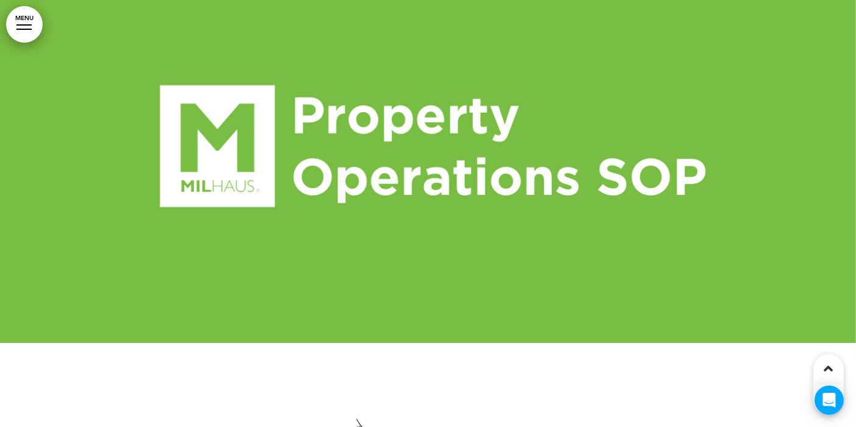
click at [25, 23] on link "MENU" at bounding box center [24, 24] width 37 height 37
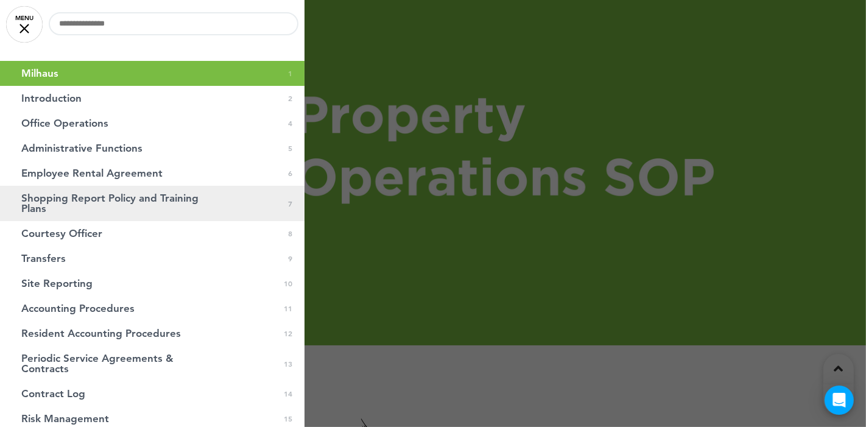
click at [162, 210] on span "Shopping Report Policy and Training Plans" at bounding box center [121, 203] width 201 height 21
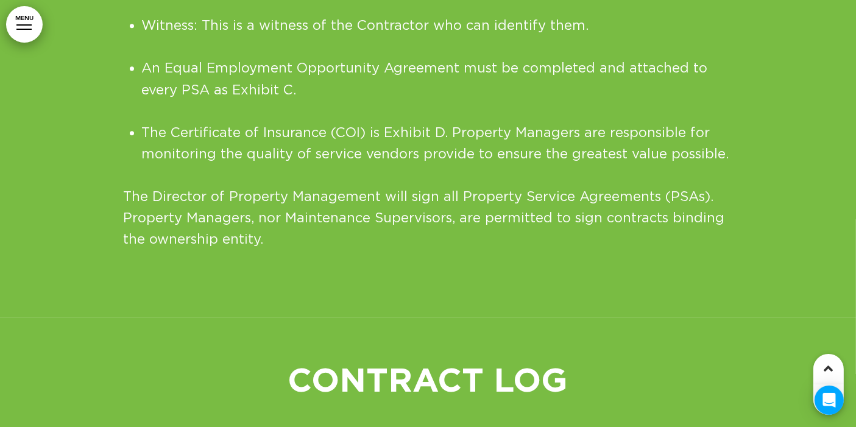
scroll to position [13041, 0]
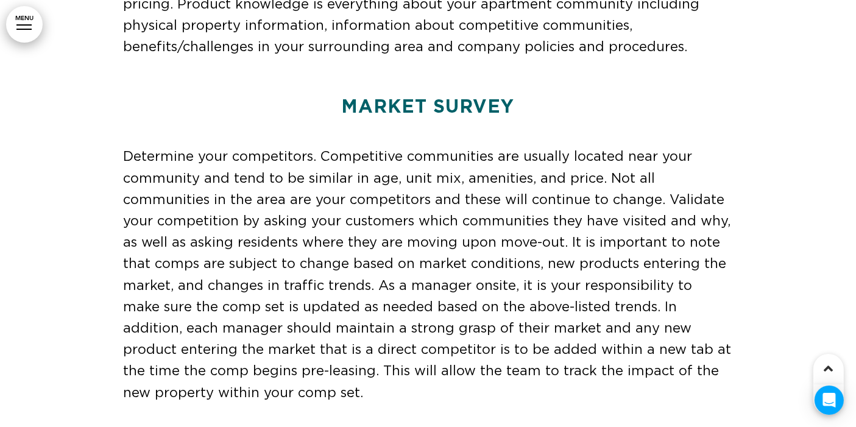
scroll to position [16426, 0]
